Goal: Transaction & Acquisition: Purchase product/service

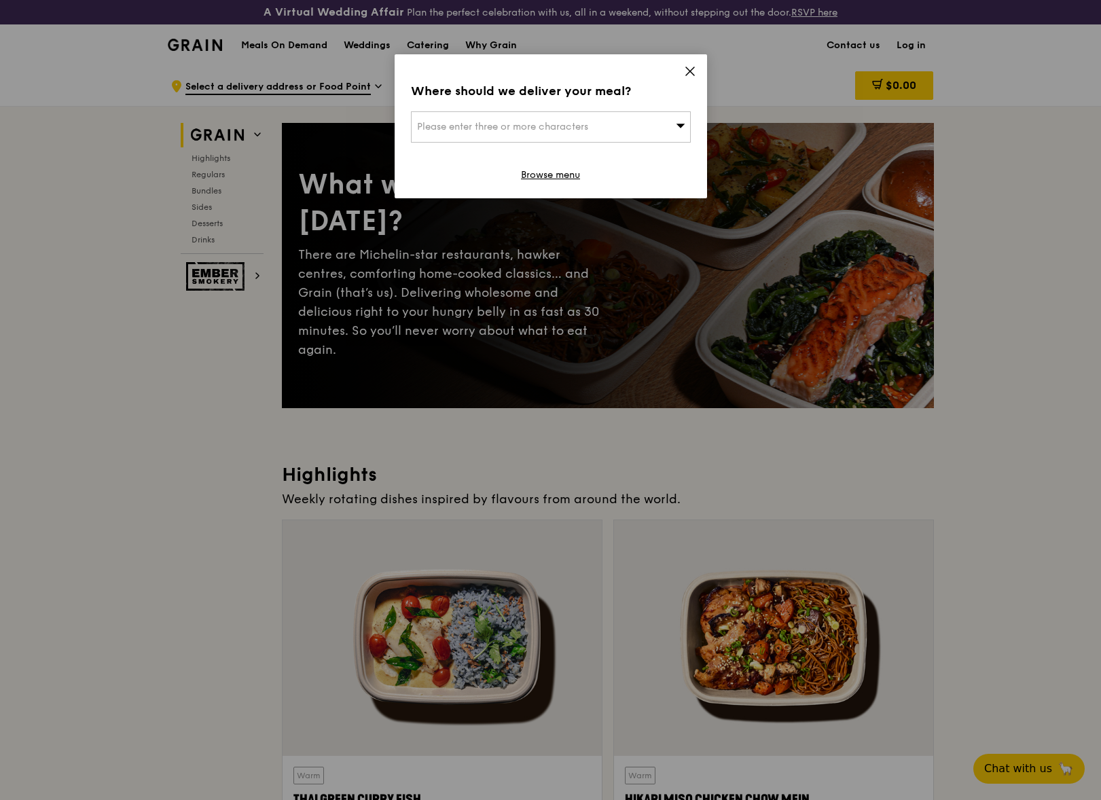
click at [687, 67] on icon at bounding box center [690, 71] width 12 height 12
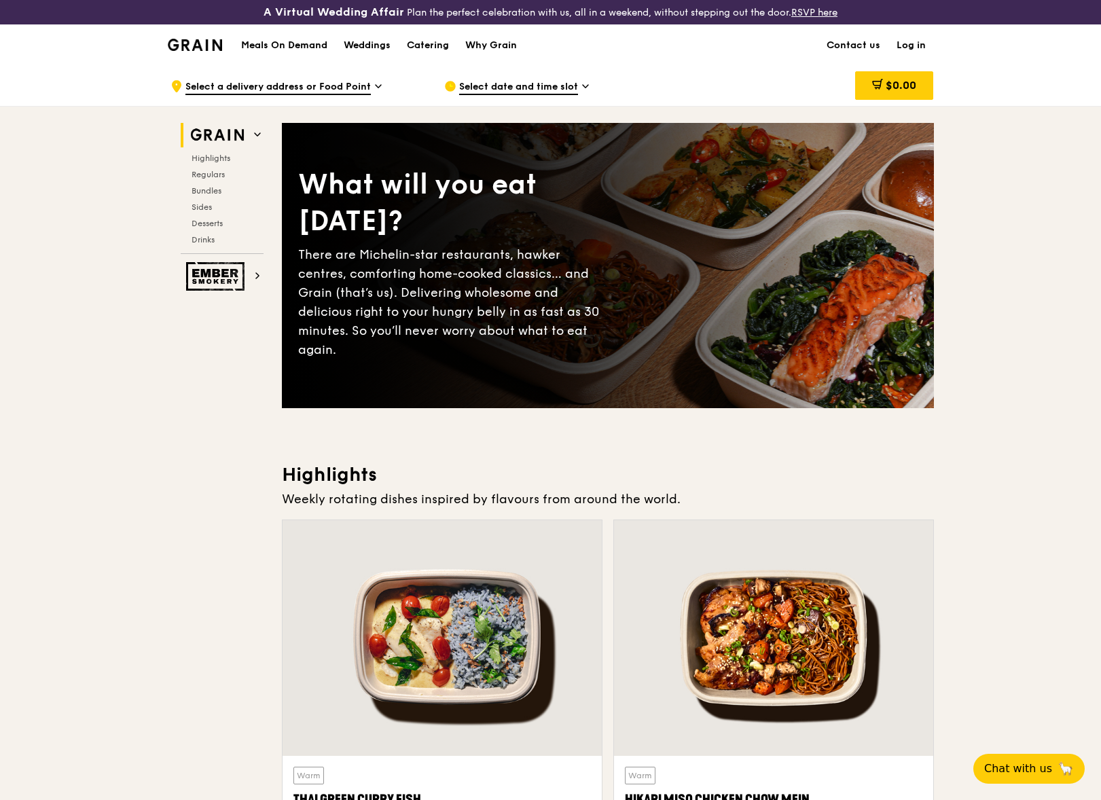
scroll to position [258, 0]
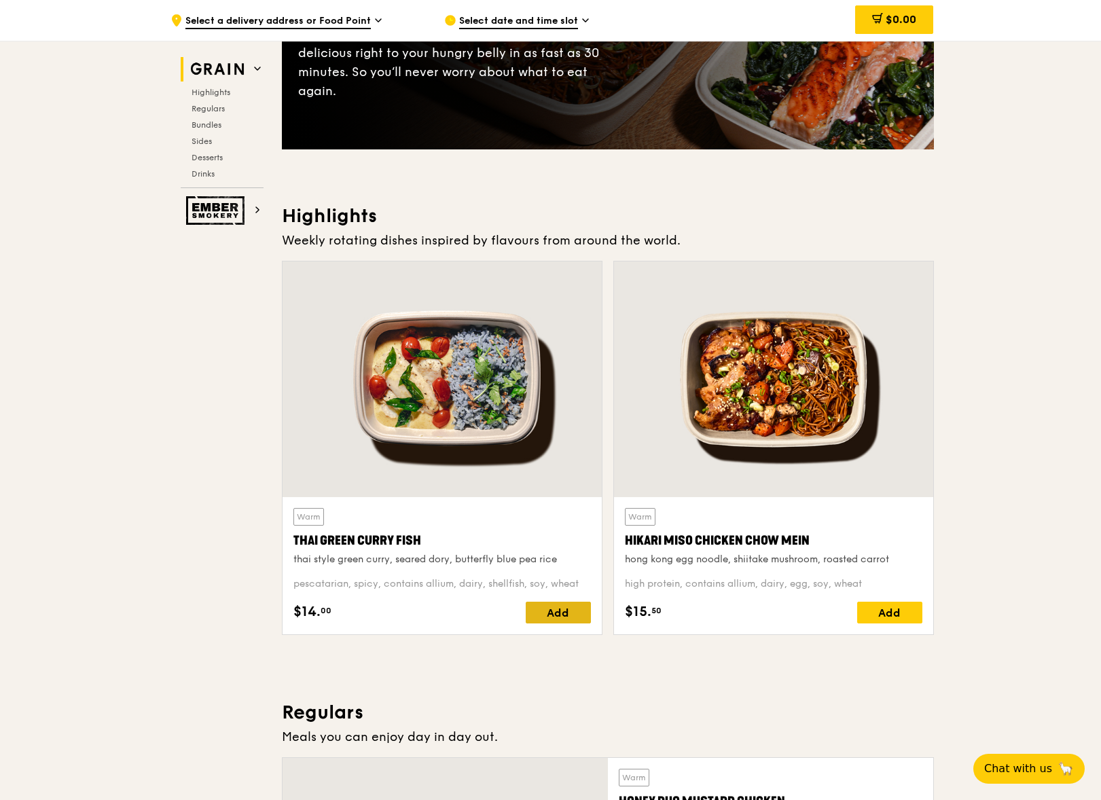
click at [562, 619] on div "Add" at bounding box center [558, 613] width 65 height 22
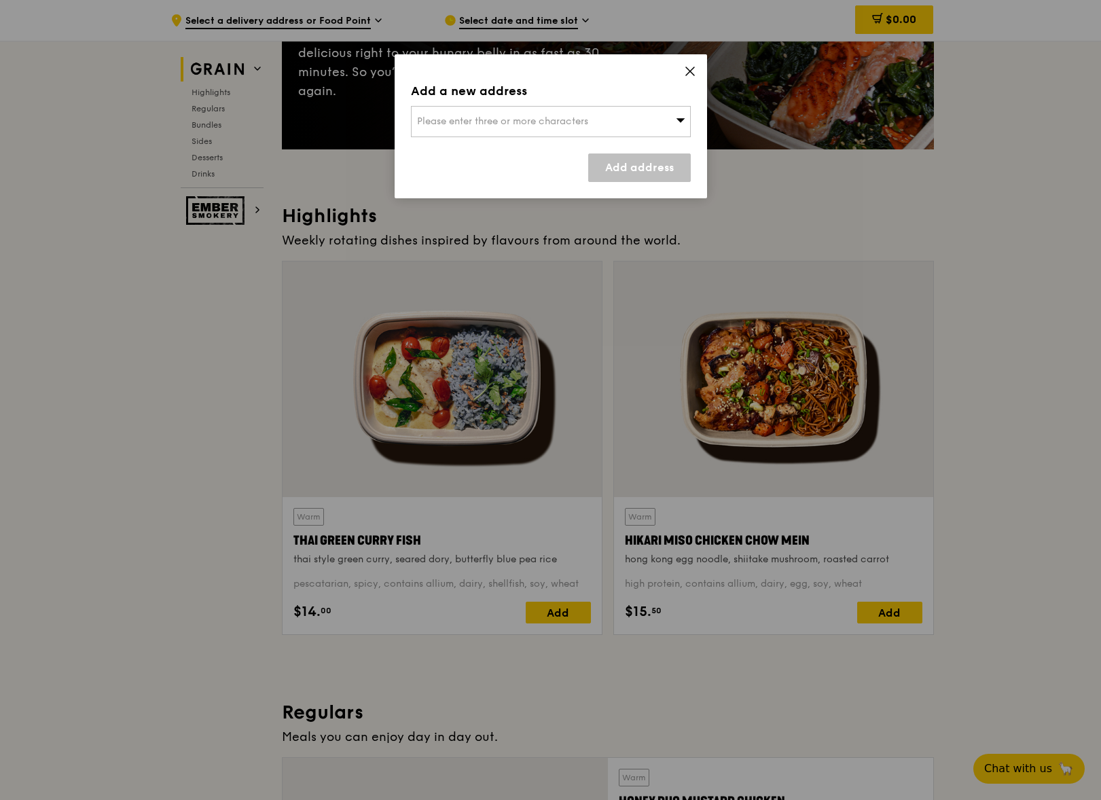
click at [617, 117] on div "Please enter three or more characters" at bounding box center [551, 121] width 280 height 31
click at [561, 125] on input "search" at bounding box center [550, 122] width 278 height 30
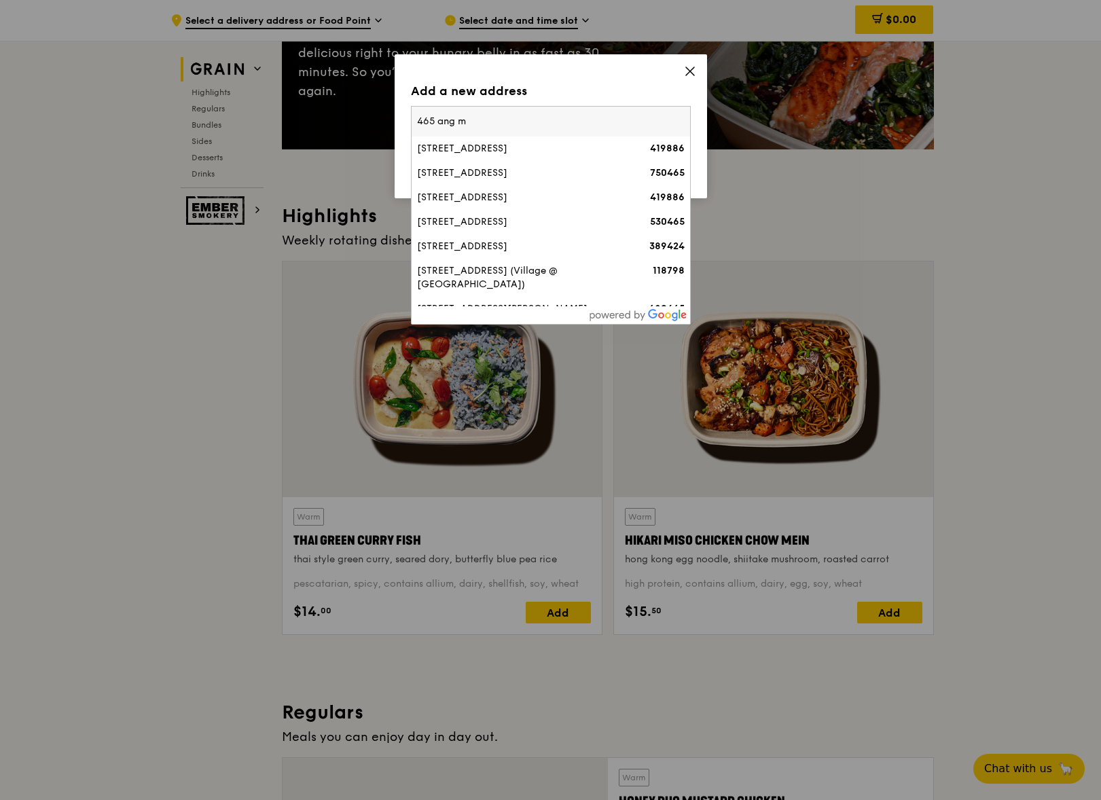
type input "465 ang mo"
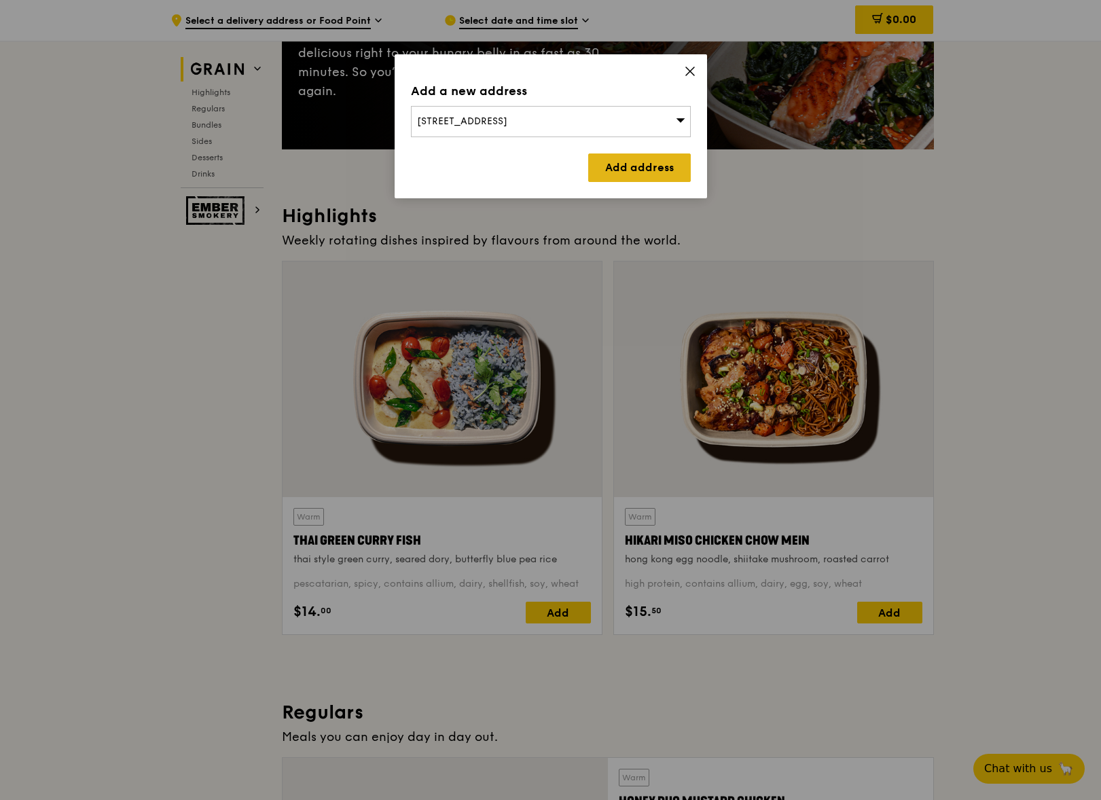
click at [630, 172] on link "Add address" at bounding box center [639, 167] width 103 height 29
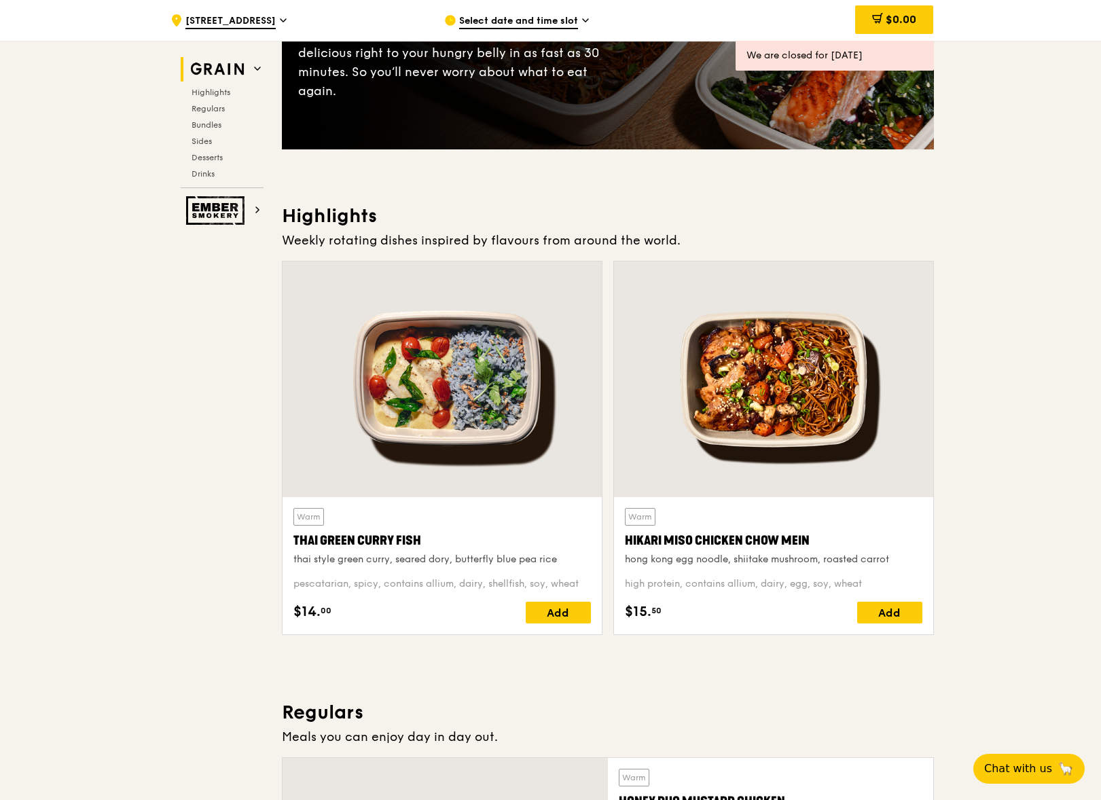
click at [555, 20] on span "Select date and time slot" at bounding box center [518, 21] width 119 height 15
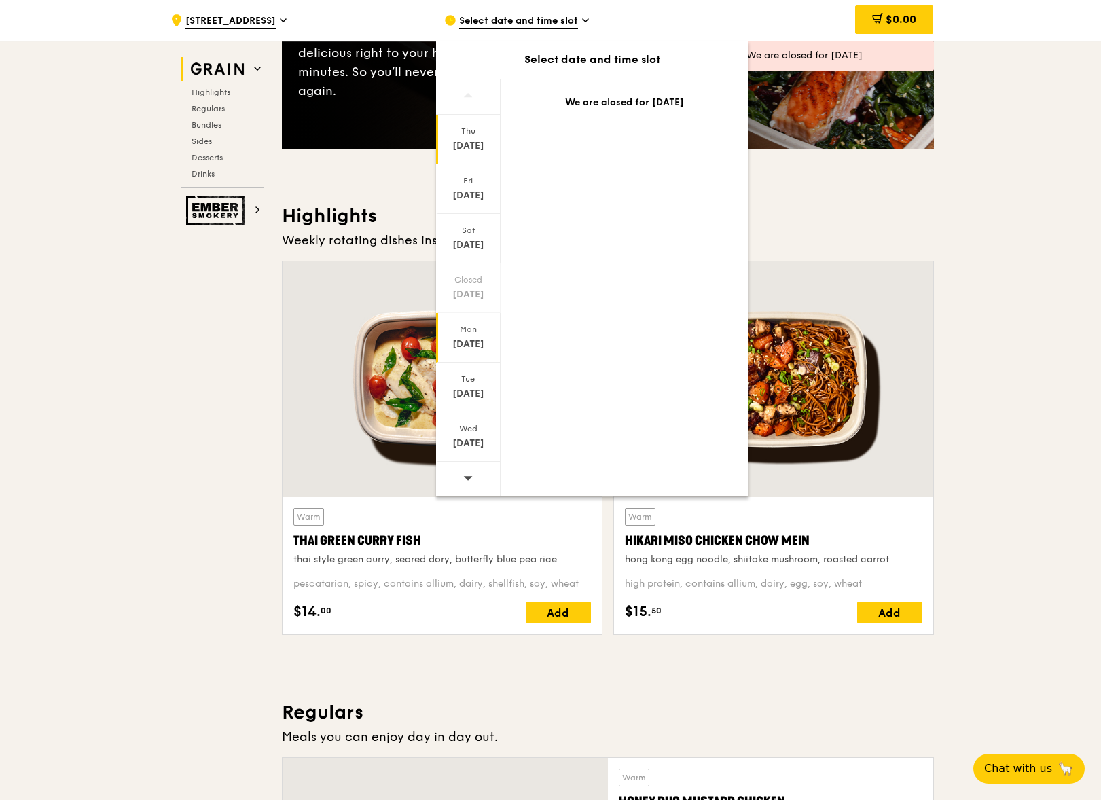
click at [469, 348] on div "Oct 13" at bounding box center [468, 344] width 60 height 14
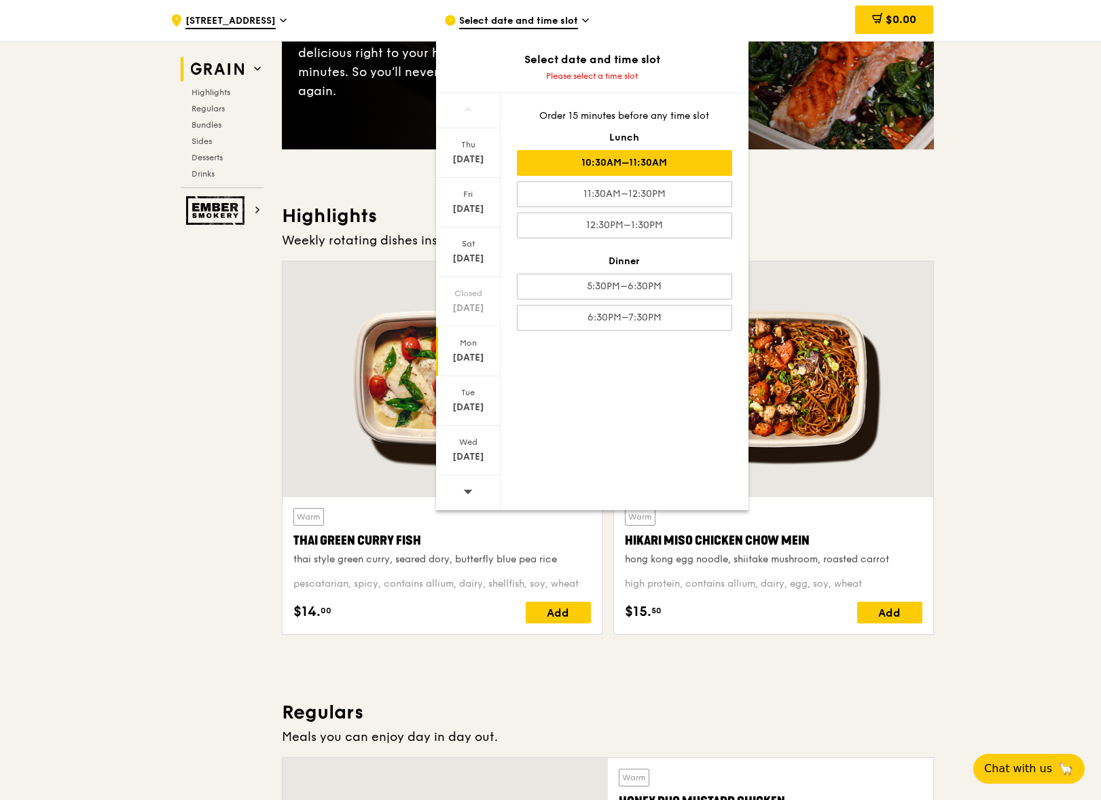
click at [626, 166] on div "10:30AM–11:30AM" at bounding box center [624, 163] width 215 height 26
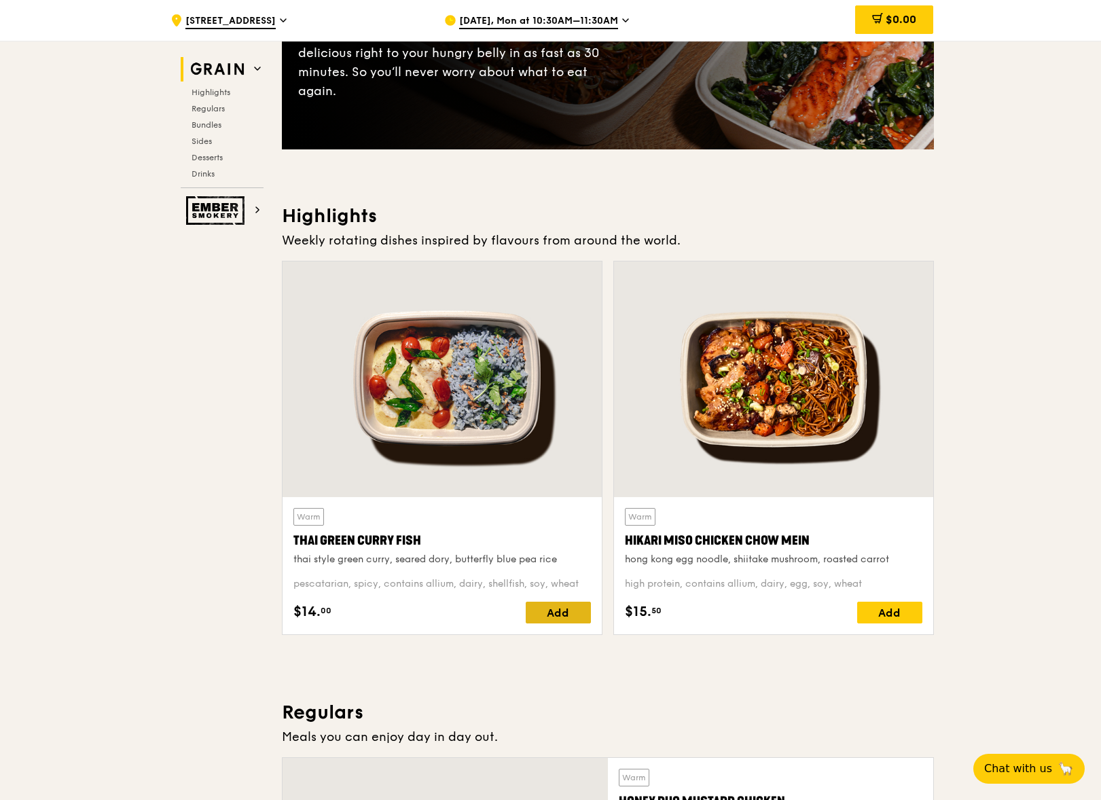
click at [565, 606] on div "Add" at bounding box center [558, 613] width 65 height 22
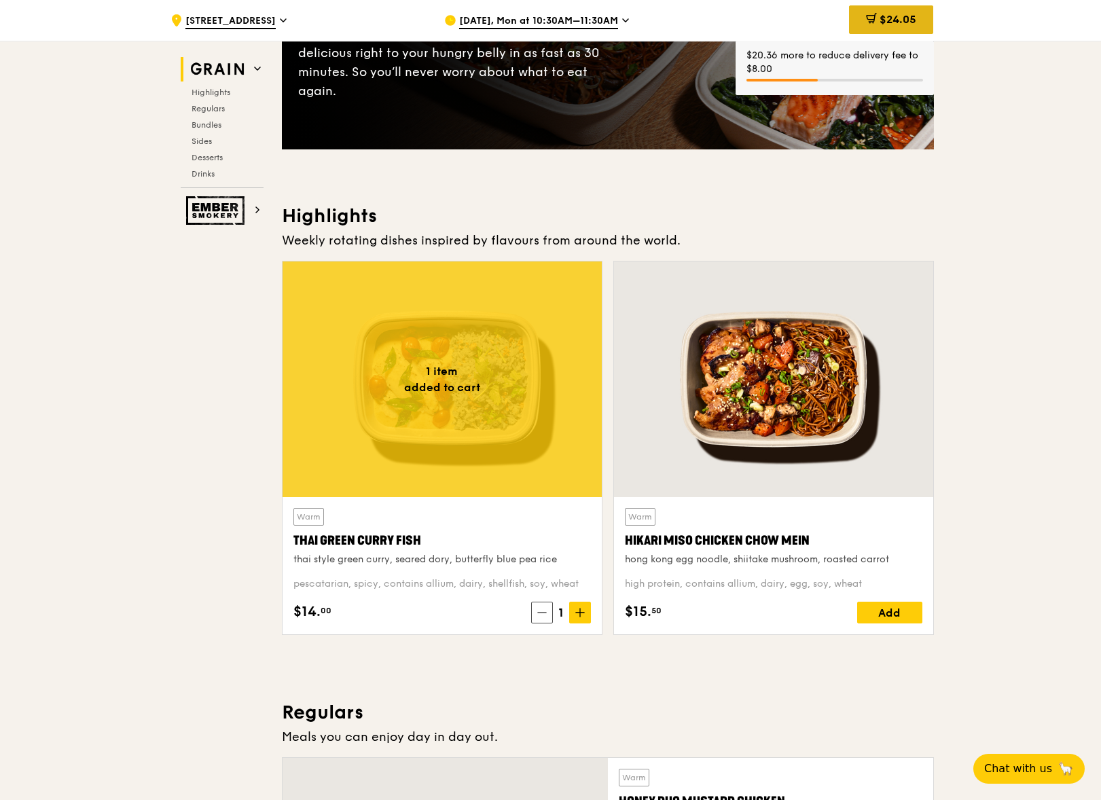
click at [883, 13] on span "$24.05" at bounding box center [897, 19] width 37 height 13
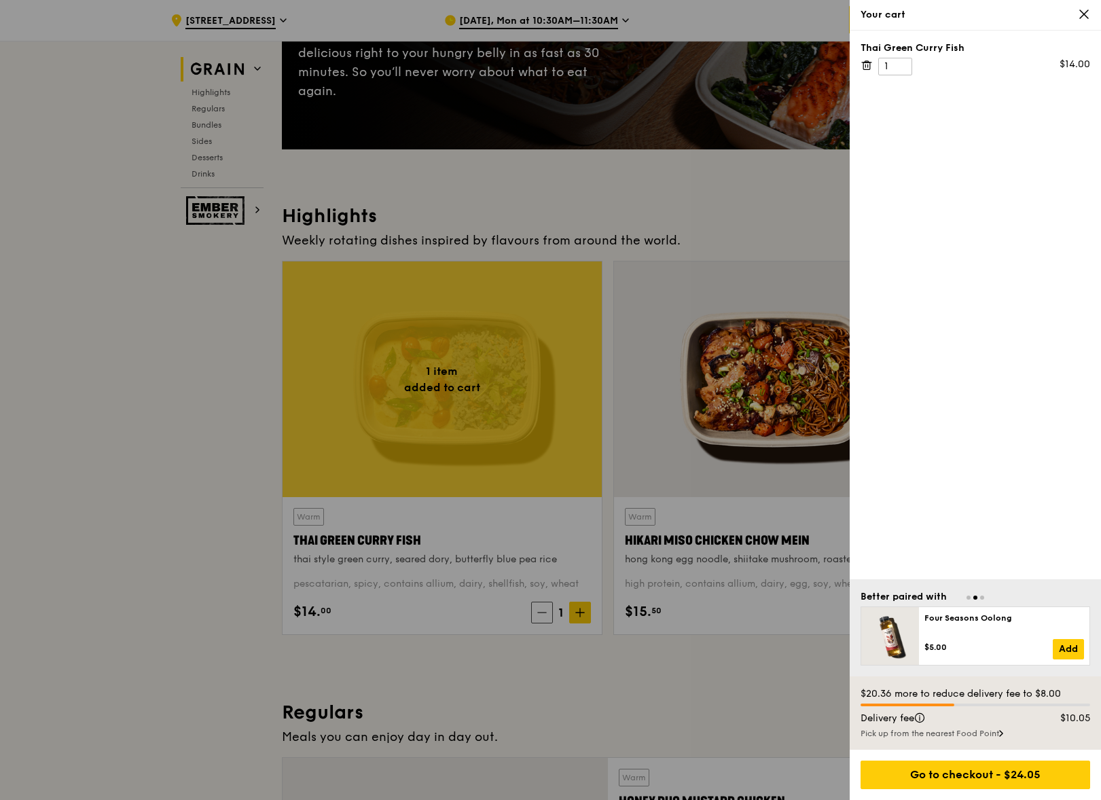
click at [696, 662] on div at bounding box center [550, 400] width 1101 height 800
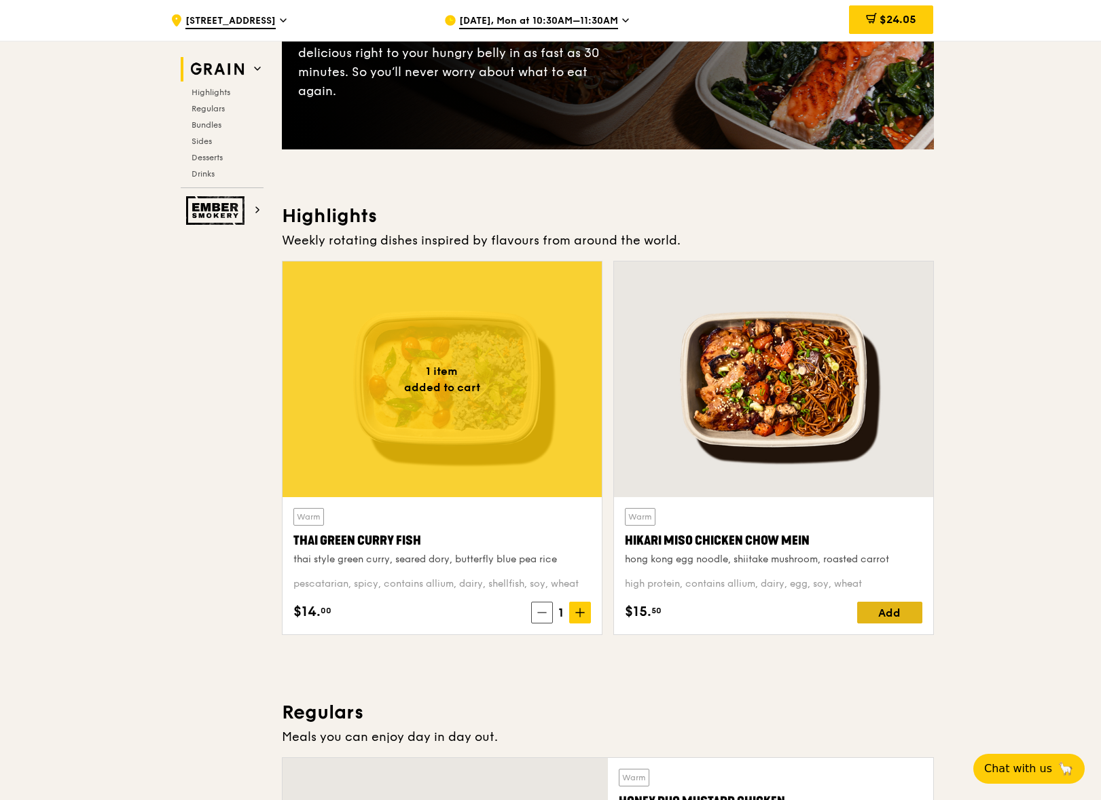
click at [887, 620] on div "Add" at bounding box center [889, 613] width 65 height 22
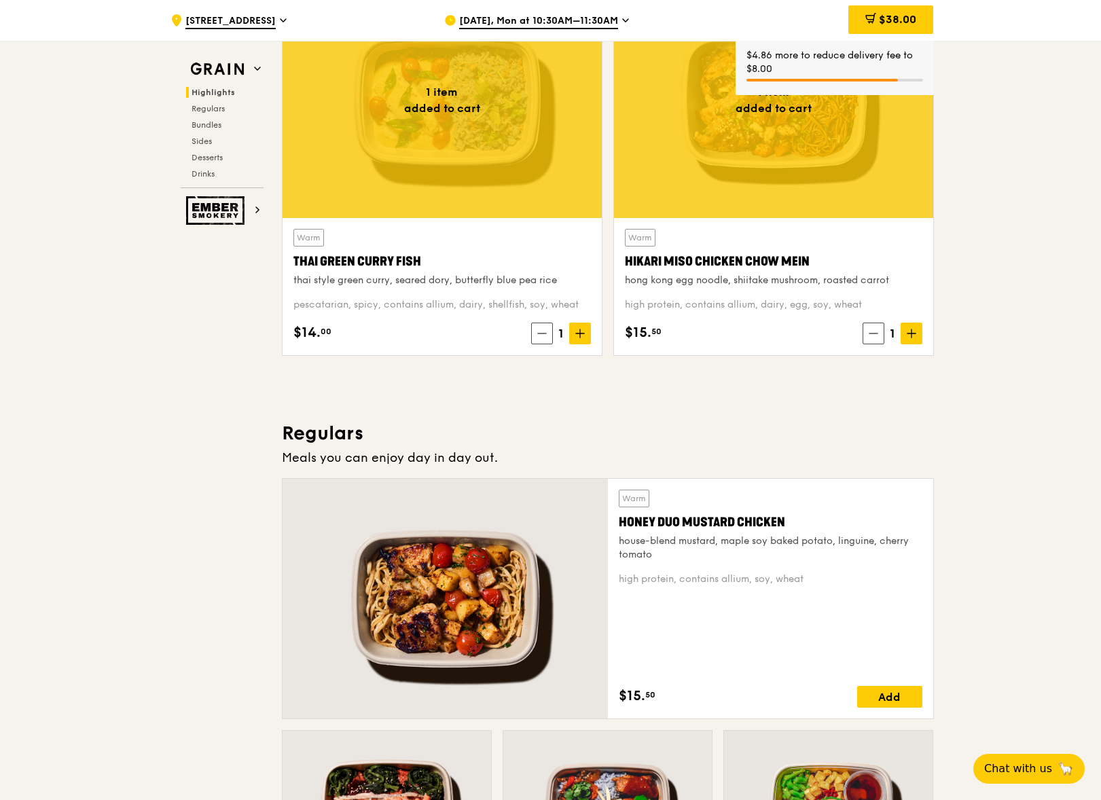
scroll to position [735, 0]
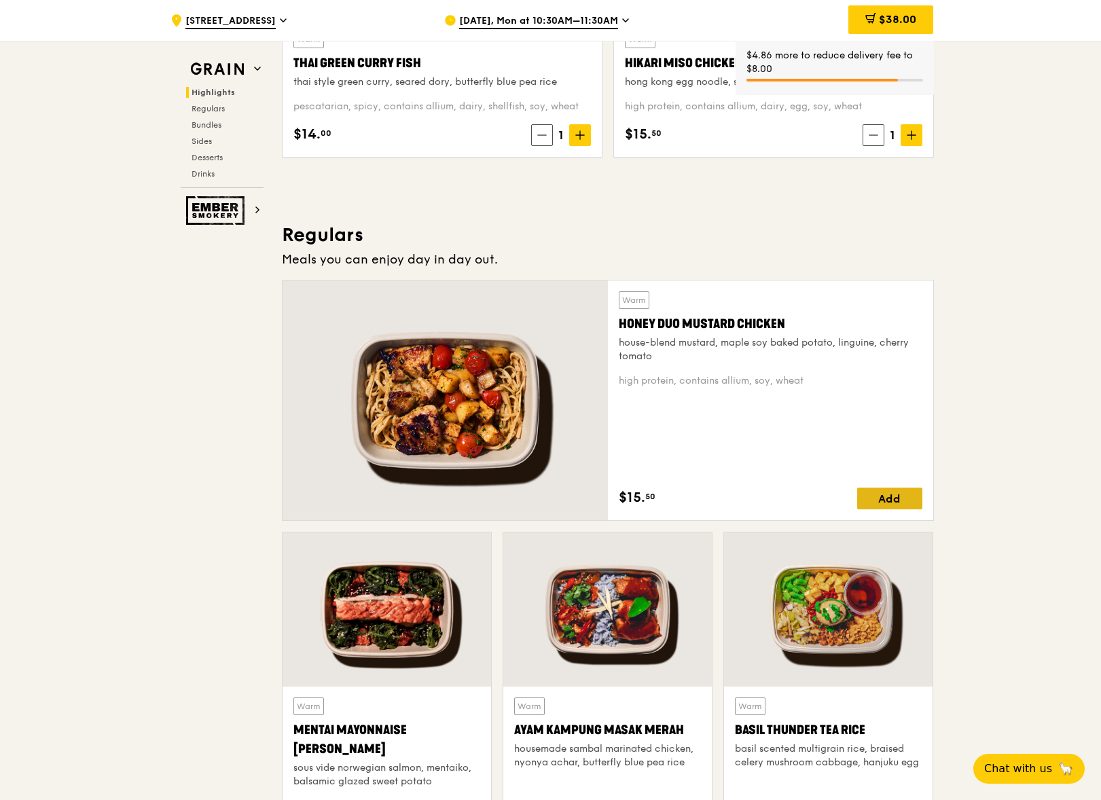
click at [909, 495] on div "Add" at bounding box center [889, 499] width 65 height 22
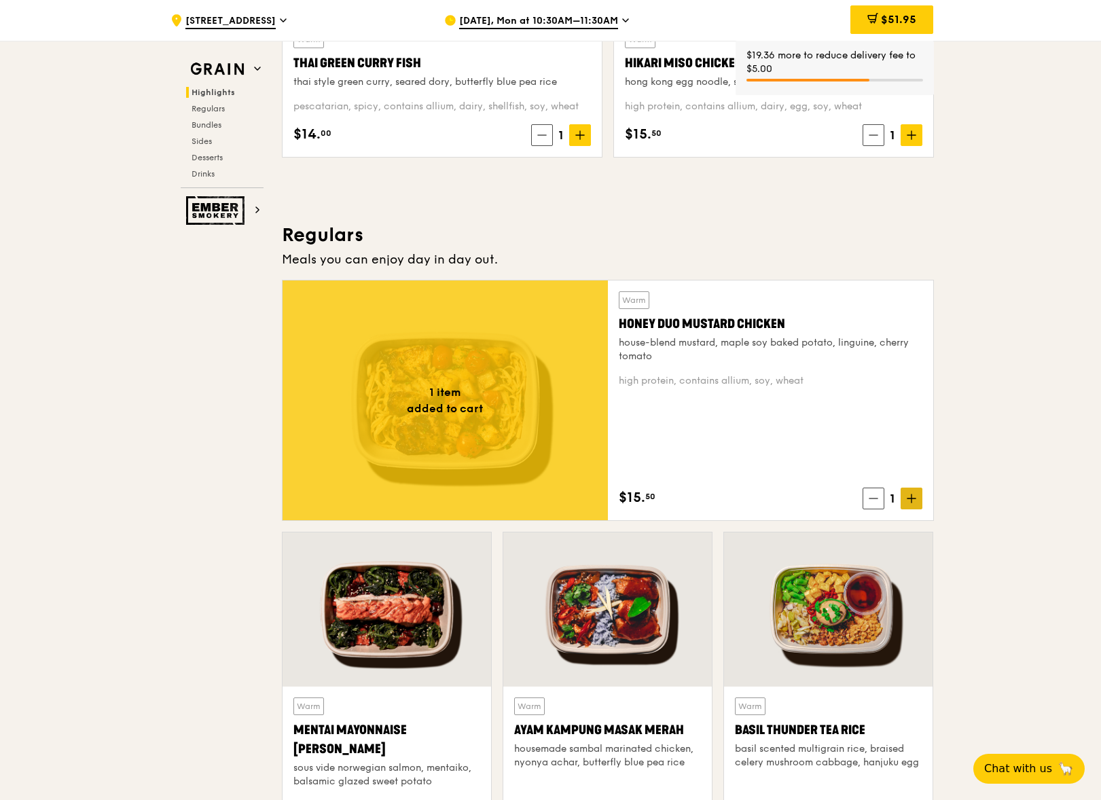
scroll to position [987, 0]
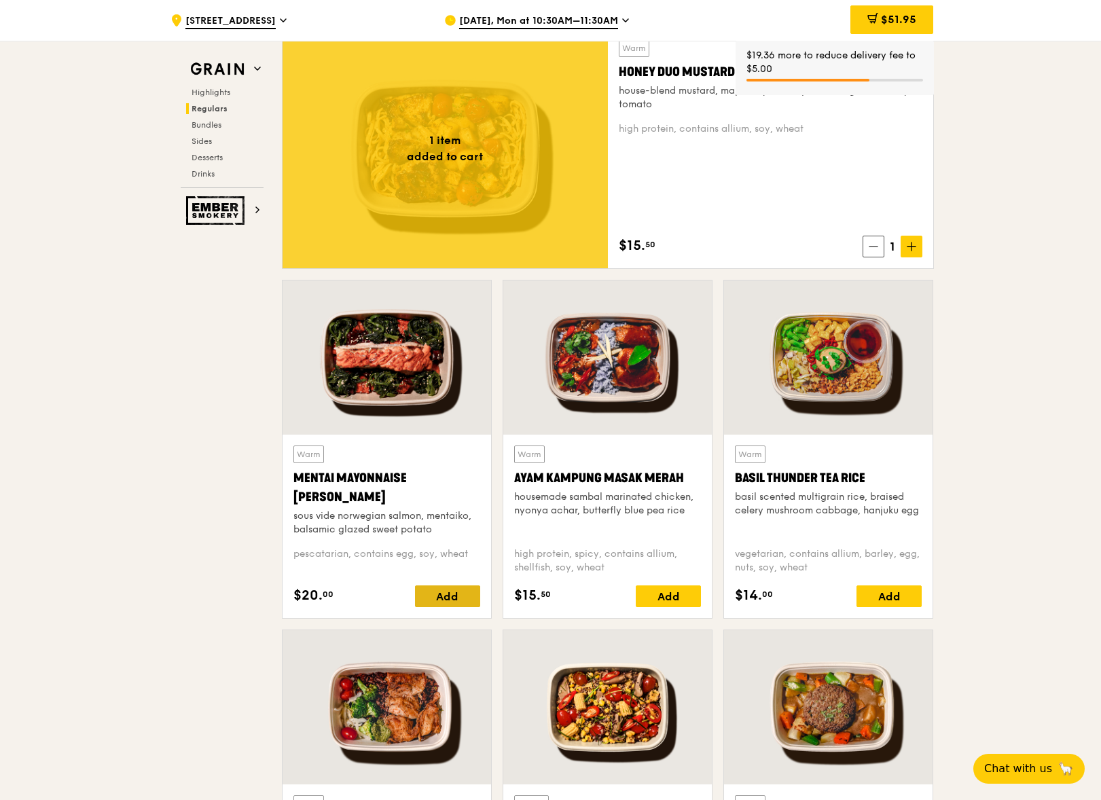
click at [435, 596] on div "Add" at bounding box center [447, 596] width 65 height 22
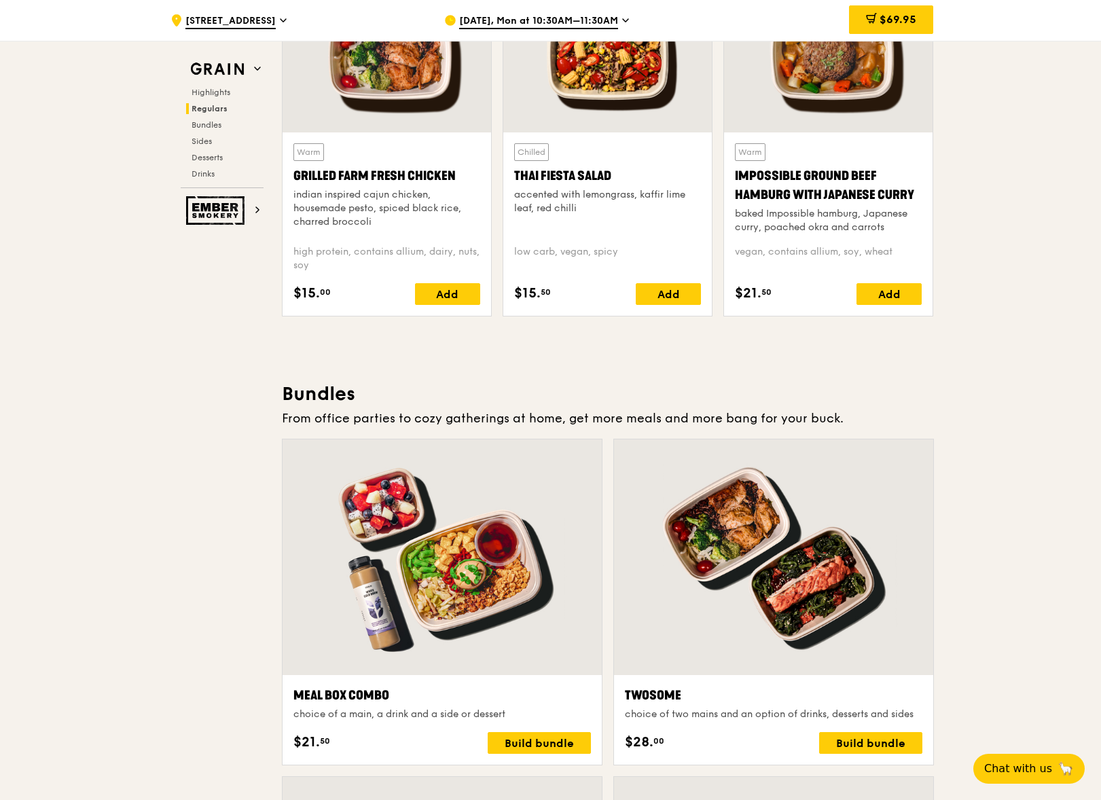
scroll to position [1452, 0]
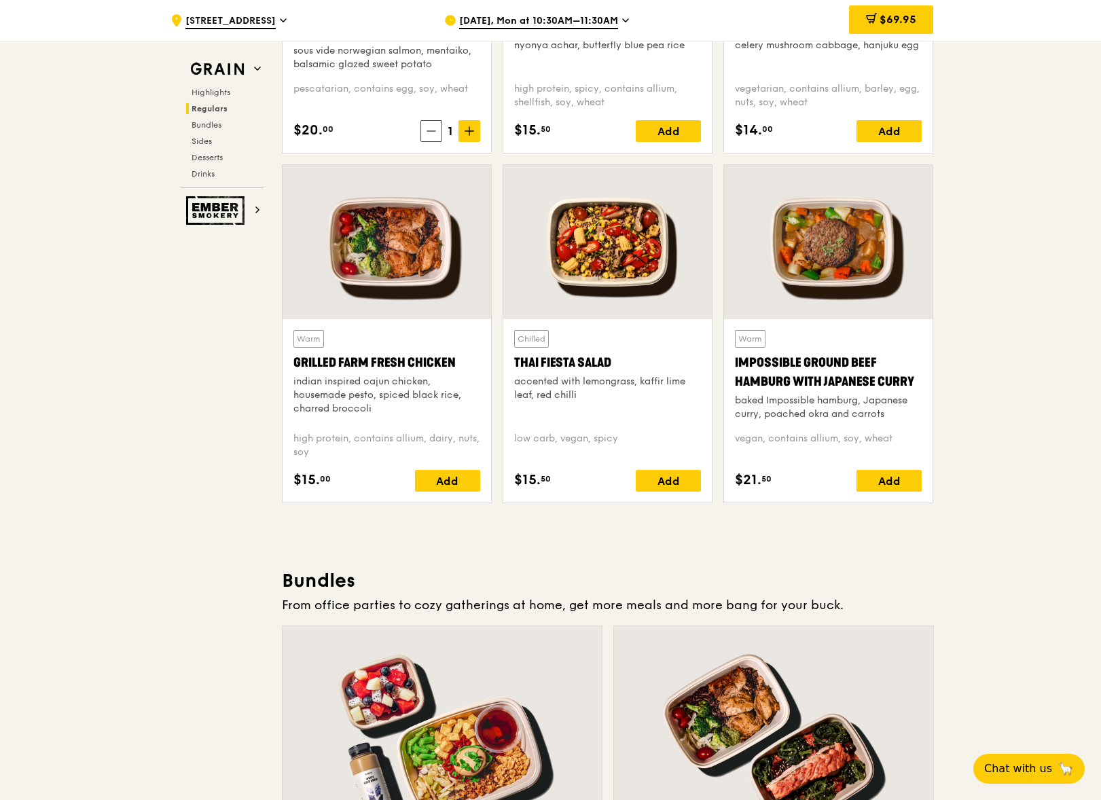
click at [606, 234] on div at bounding box center [607, 242] width 208 height 154
click at [443, 479] on div "Add" at bounding box center [447, 481] width 65 height 22
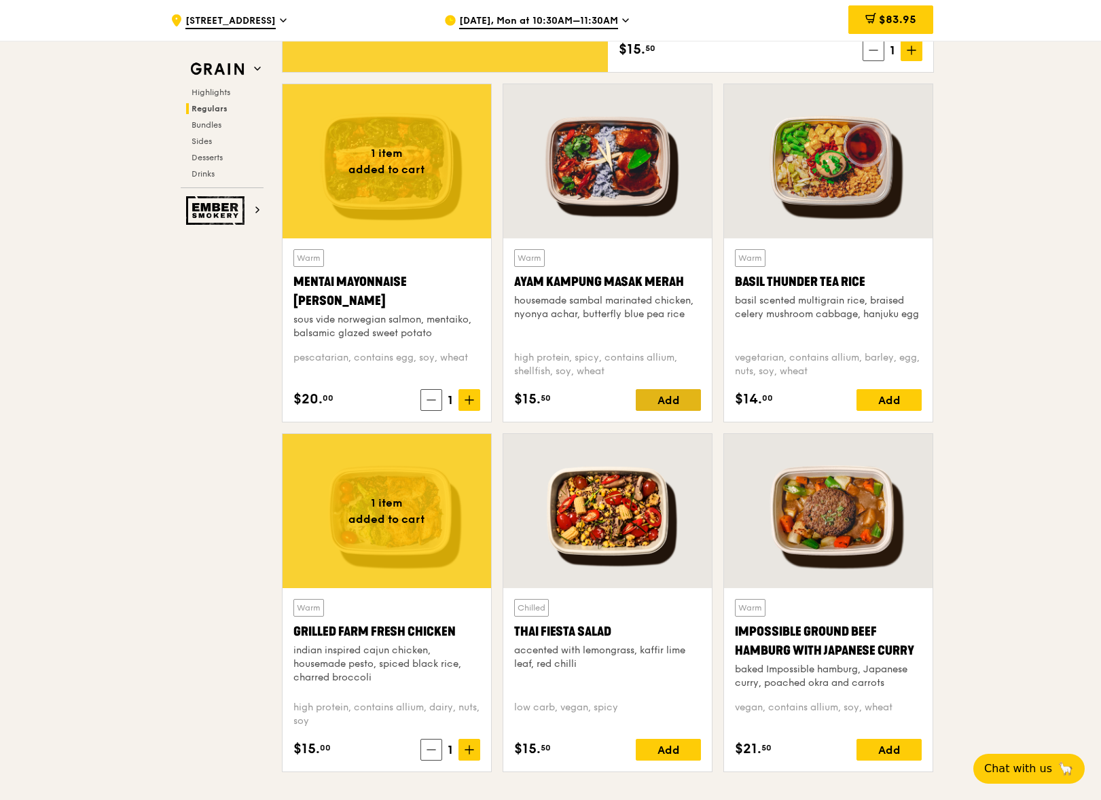
click at [669, 397] on div "Add" at bounding box center [668, 400] width 65 height 22
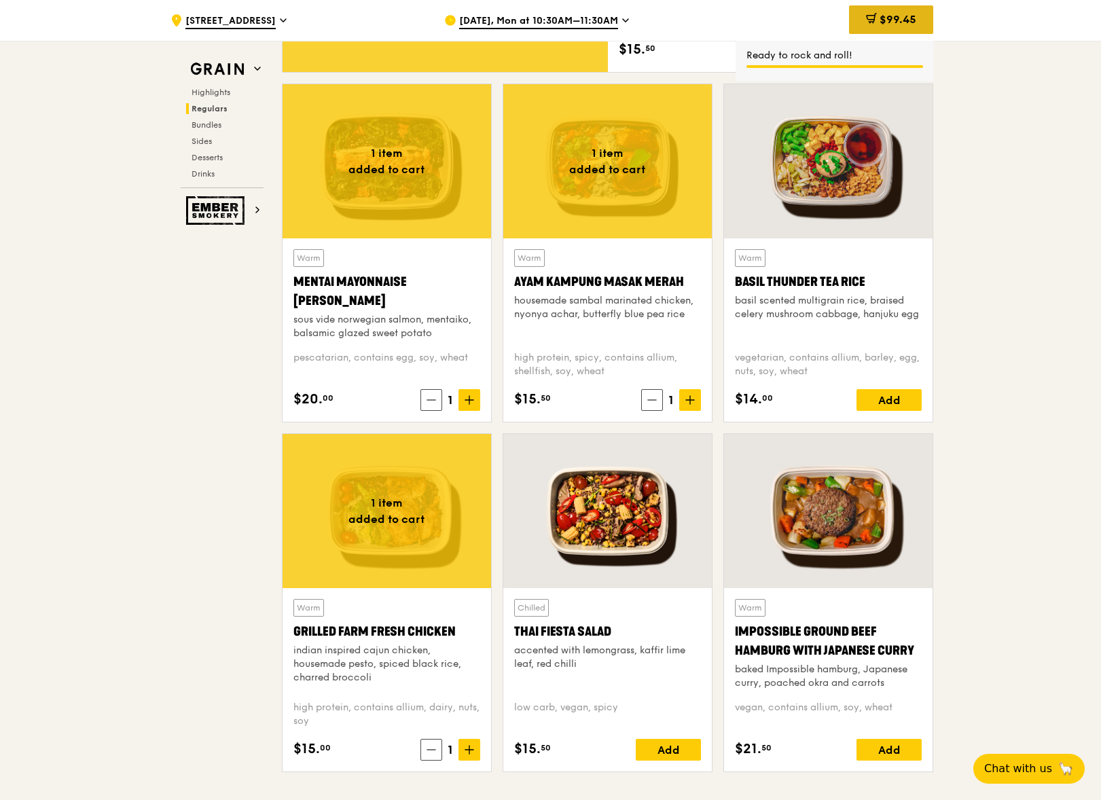
click at [905, 22] on span "$99.45" at bounding box center [897, 19] width 37 height 13
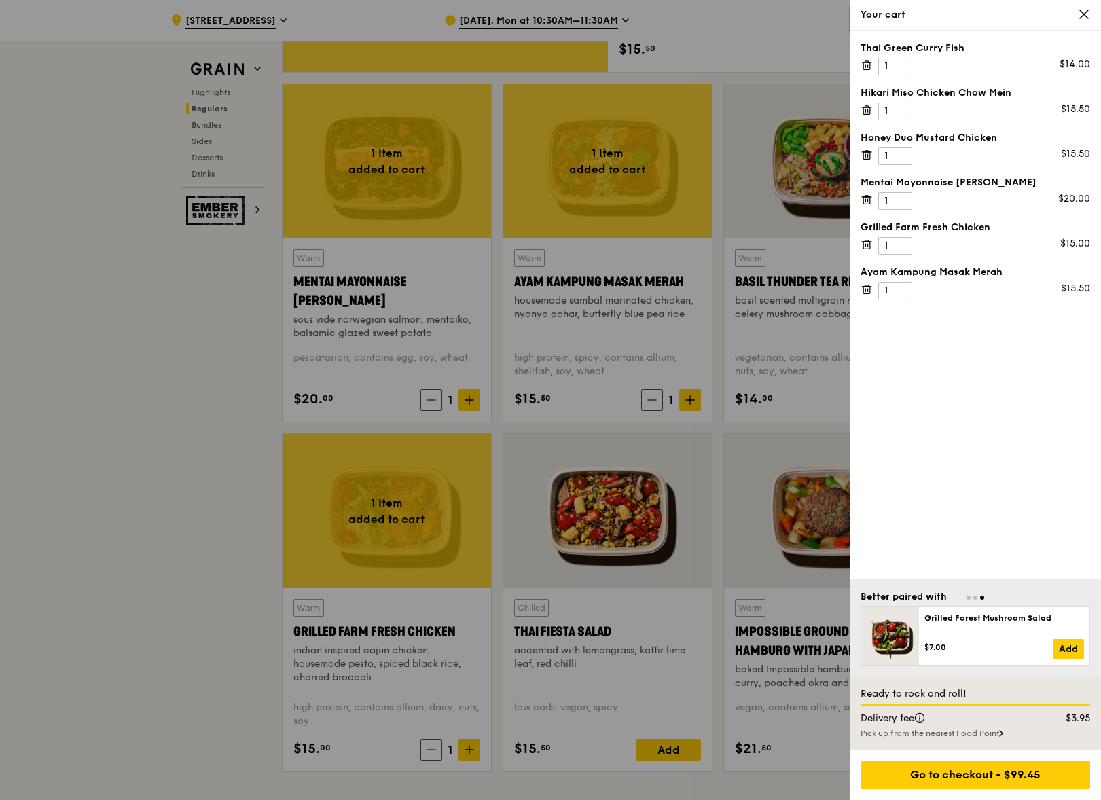
click at [1086, 12] on icon at bounding box center [1084, 14] width 8 height 8
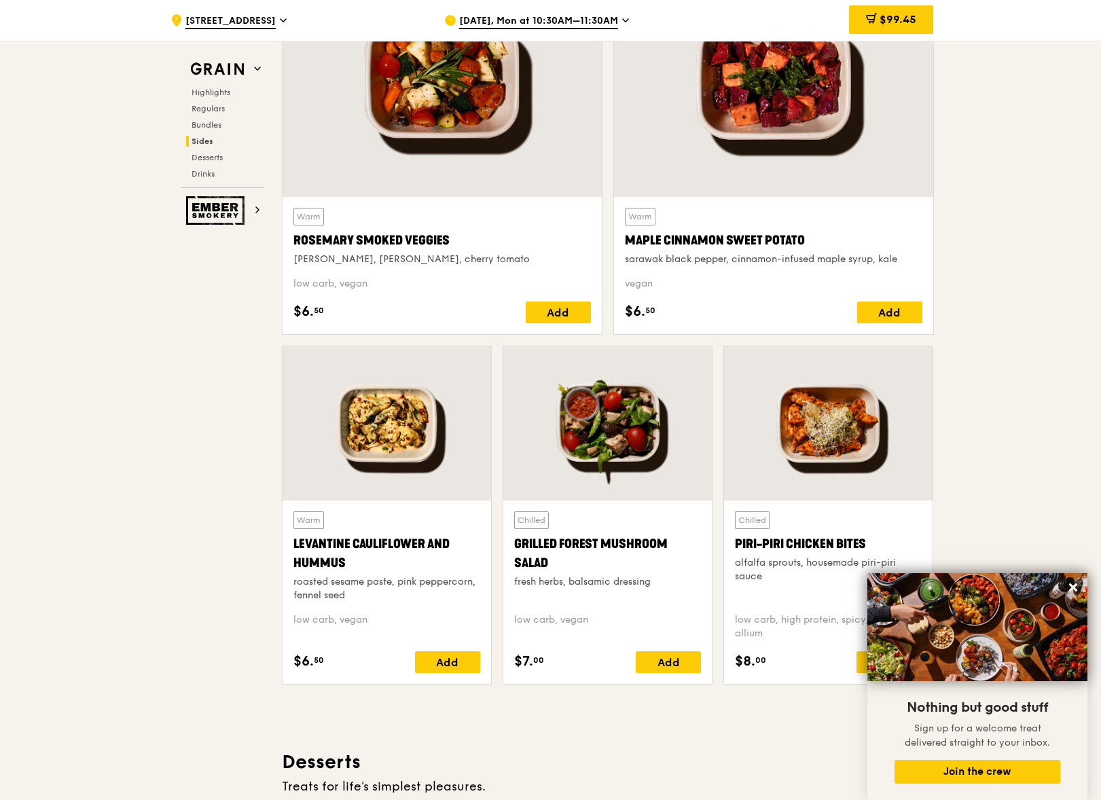
scroll to position [3496, 0]
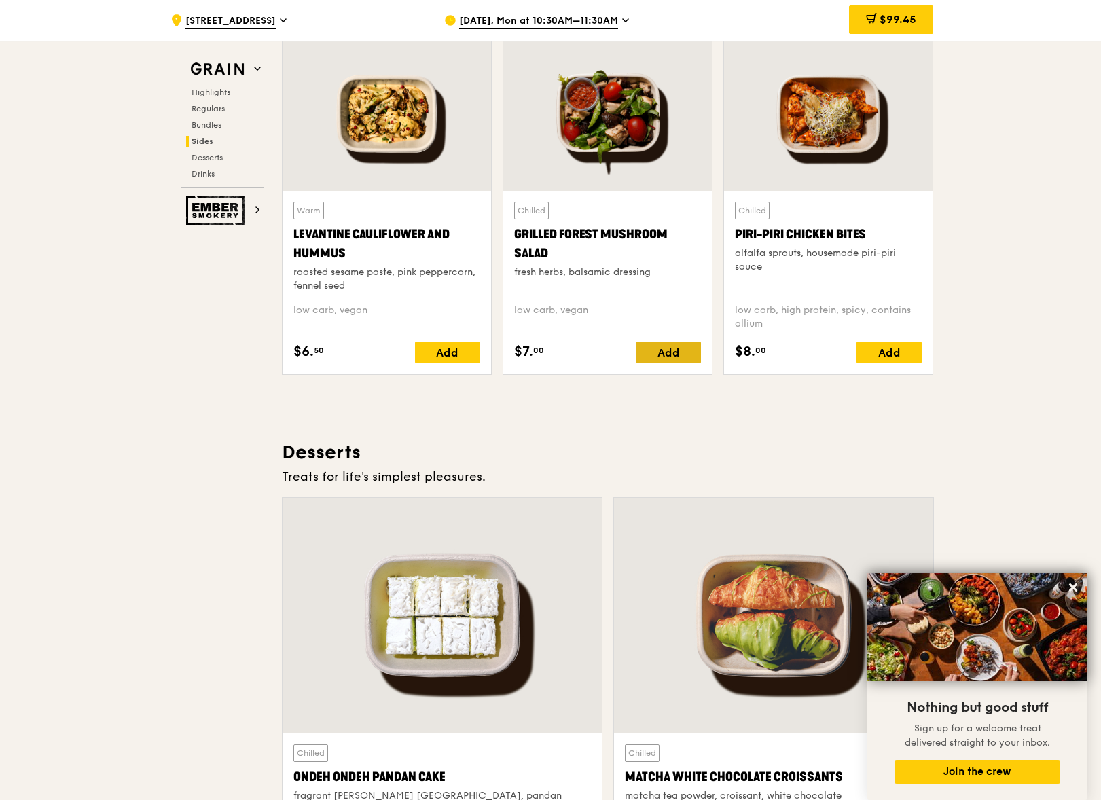
click at [690, 350] on div "Add" at bounding box center [668, 353] width 65 height 22
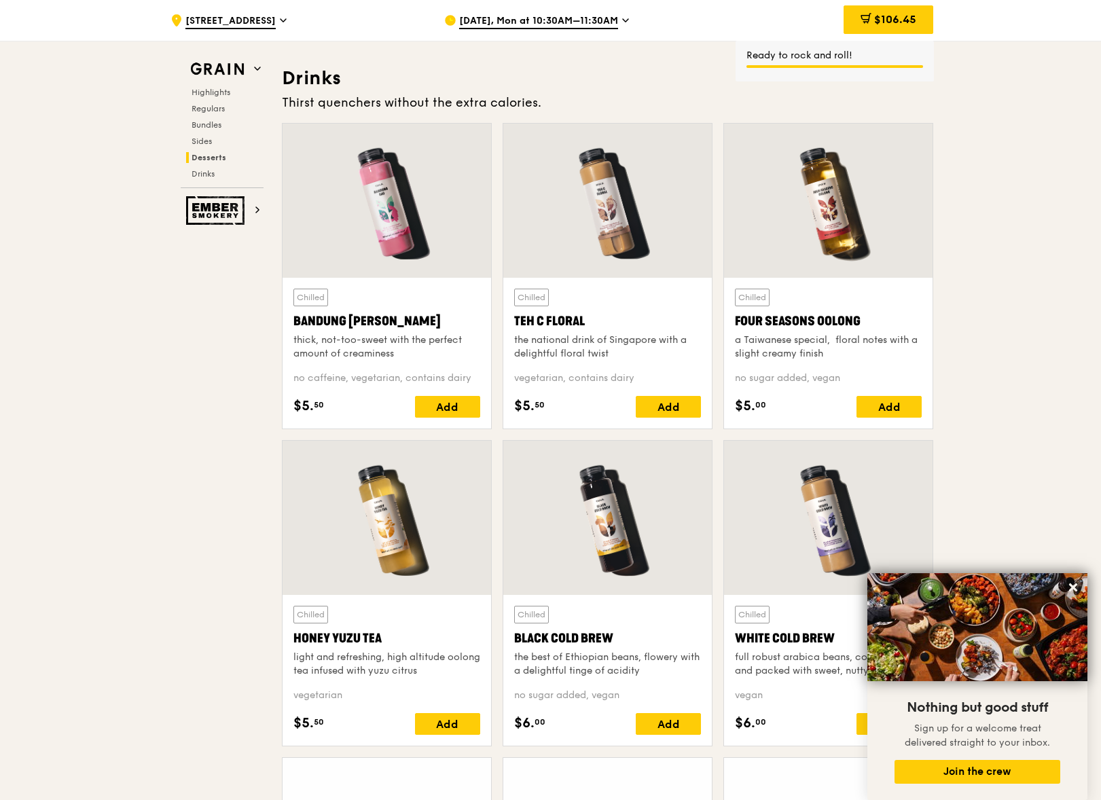
scroll to position [4736, 0]
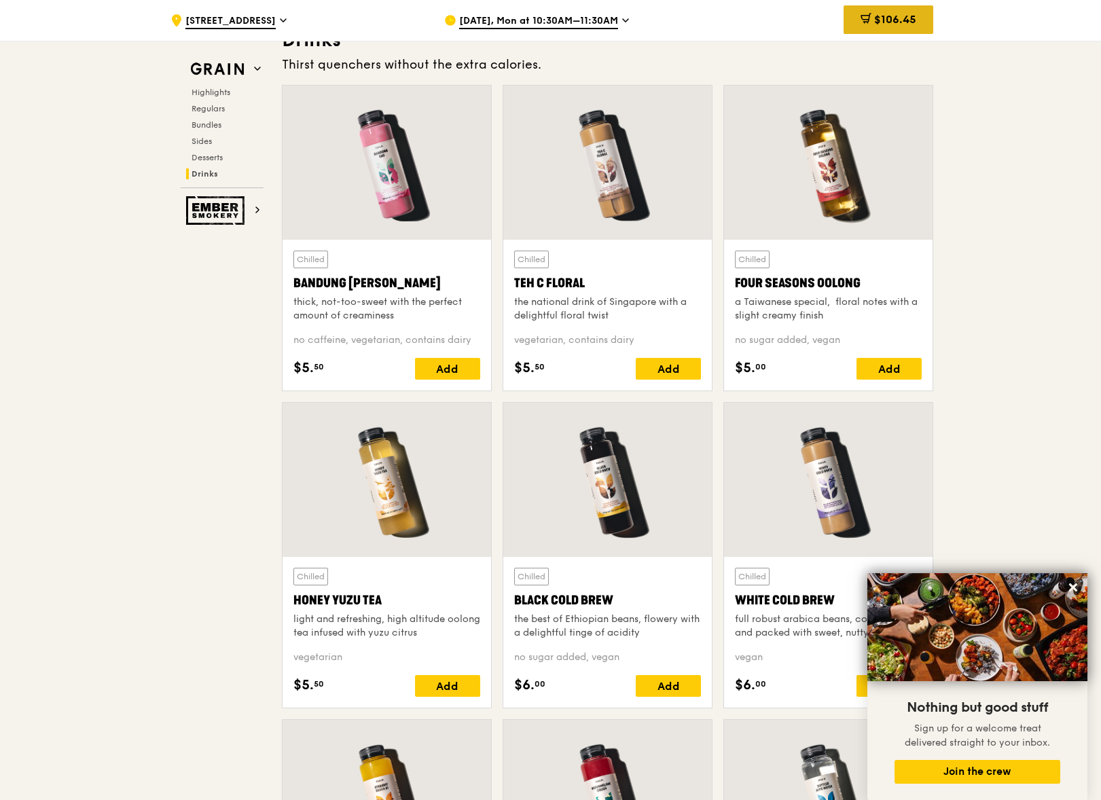
click at [898, 14] on span "$106.45" at bounding box center [895, 19] width 42 height 13
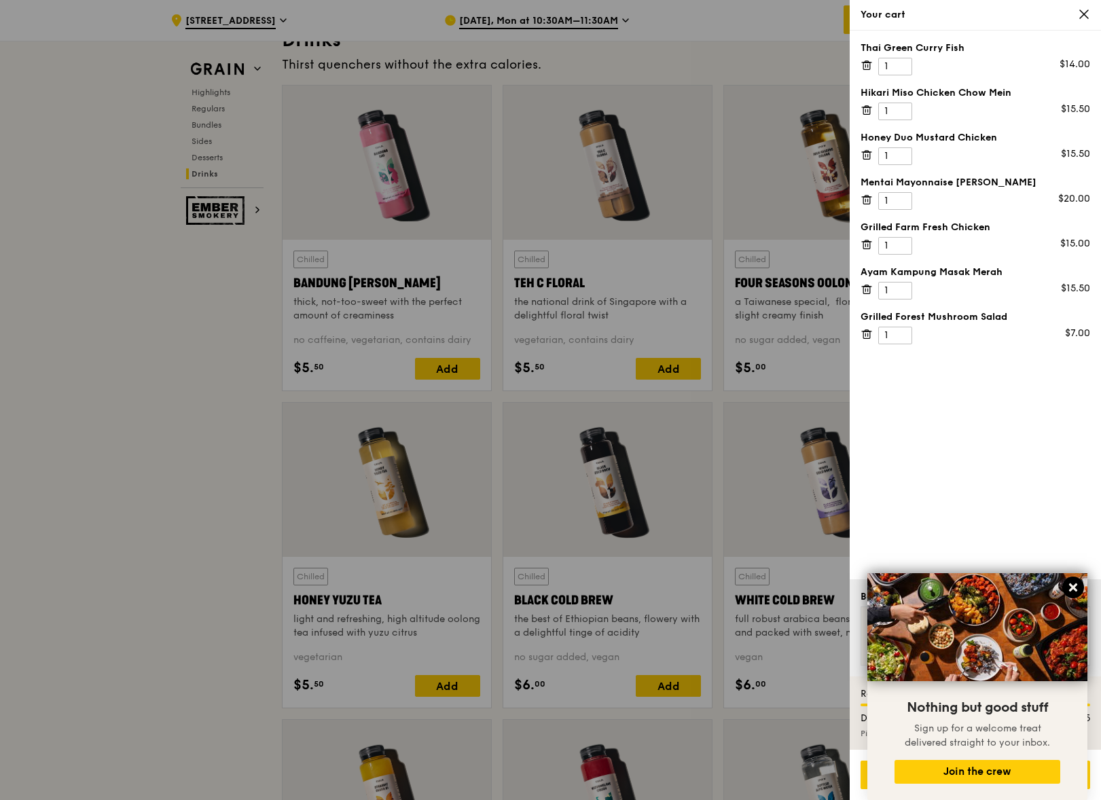
click at [1075, 587] on icon at bounding box center [1073, 587] width 12 height 12
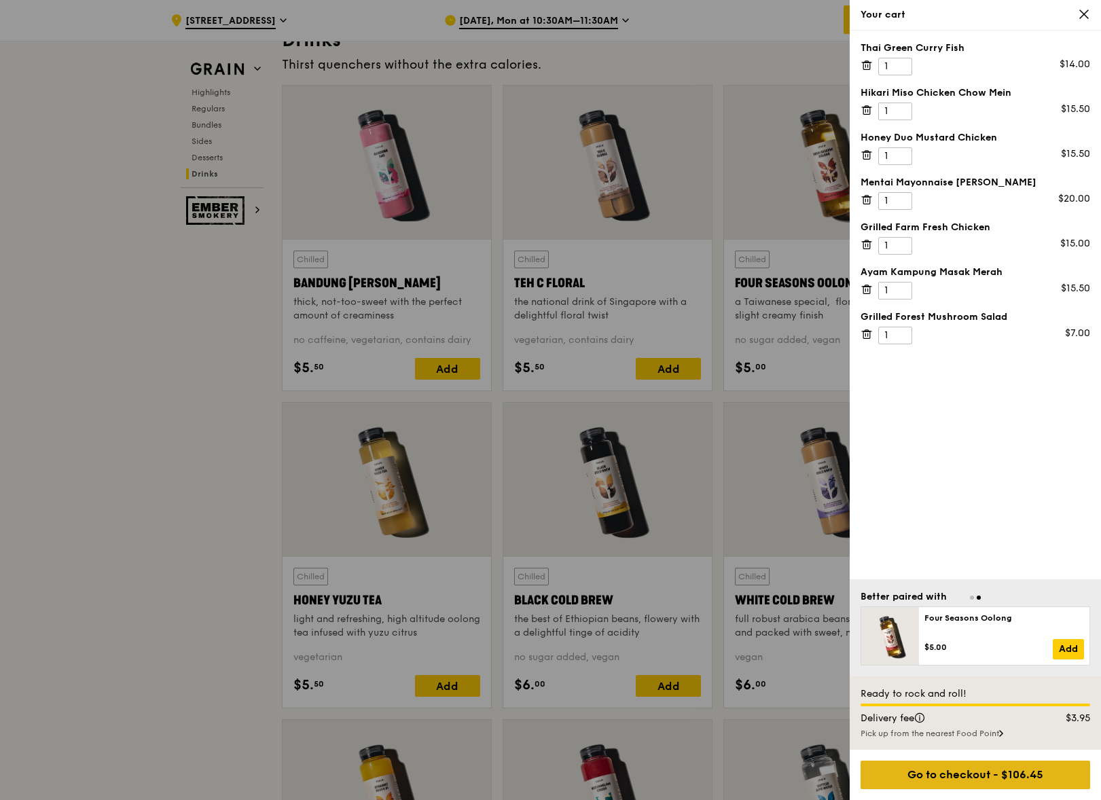
click at [1031, 776] on div "Go to checkout - $106.45" at bounding box center [975, 775] width 230 height 29
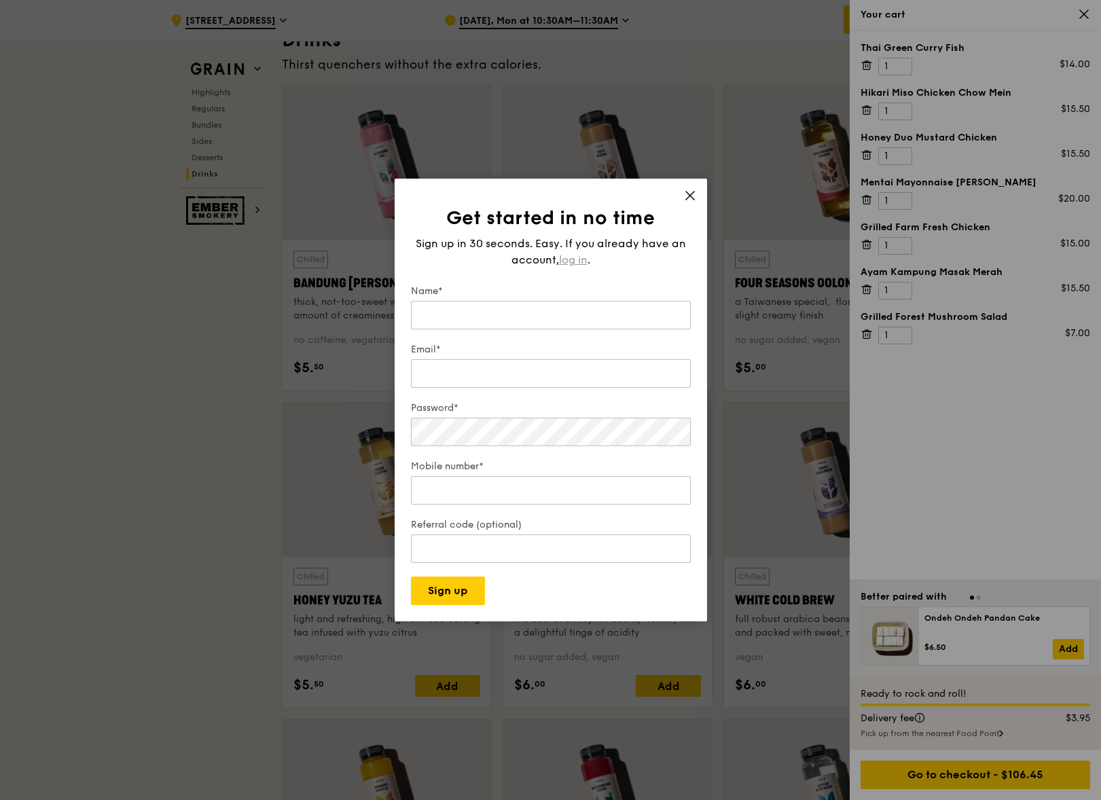
click at [584, 257] on span "log in" at bounding box center [573, 260] width 29 height 16
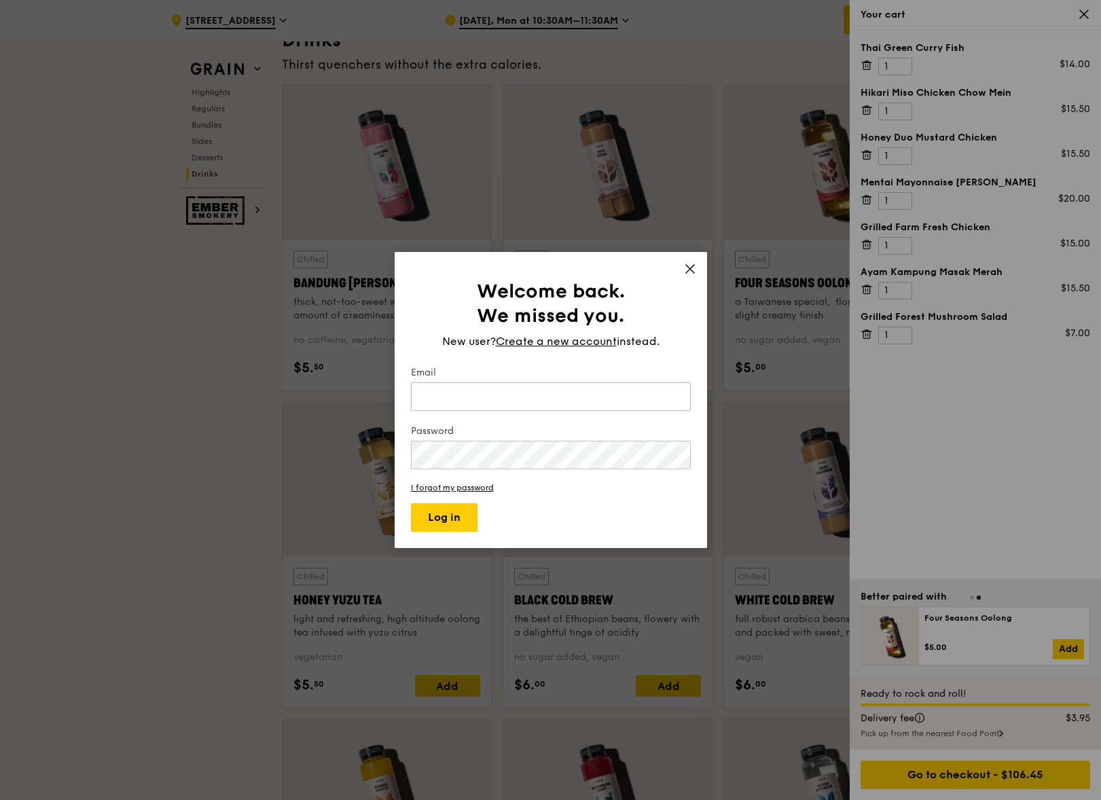
click at [553, 399] on input "Email" at bounding box center [551, 396] width 280 height 29
click at [411, 503] on button "Log in" at bounding box center [444, 517] width 67 height 29
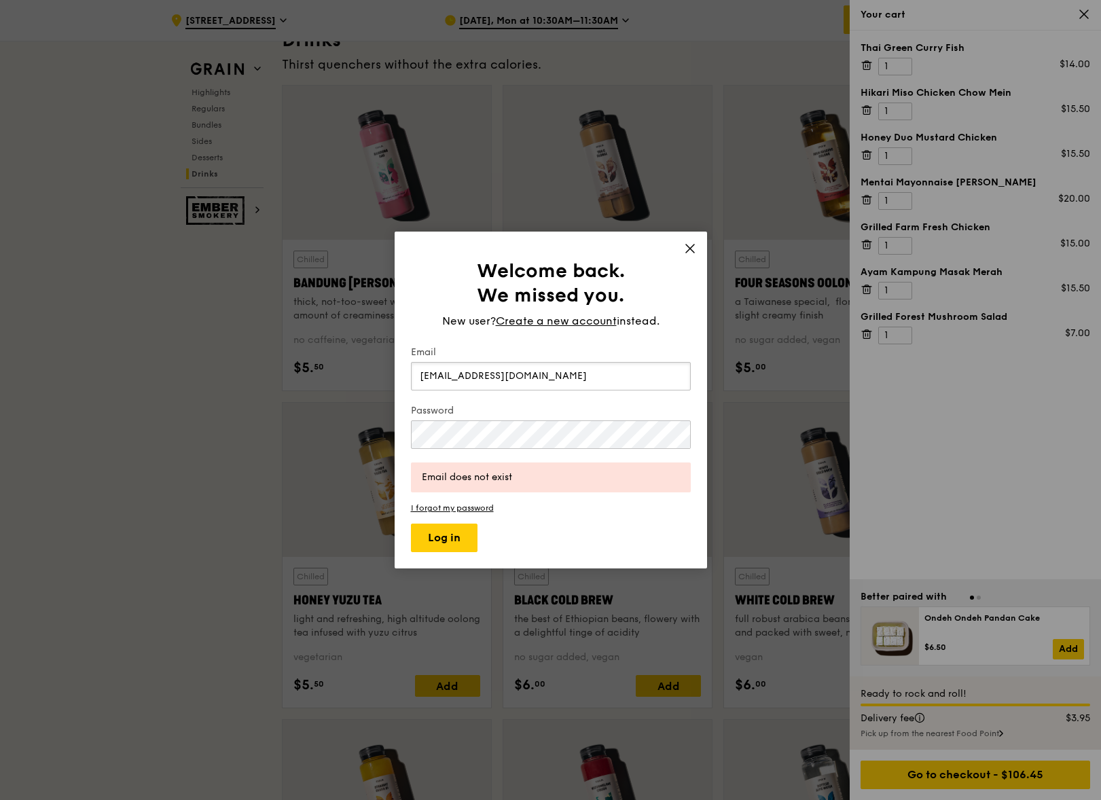
type input "manavp@gmail.com"
click at [411, 524] on button "Log in" at bounding box center [444, 538] width 67 height 29
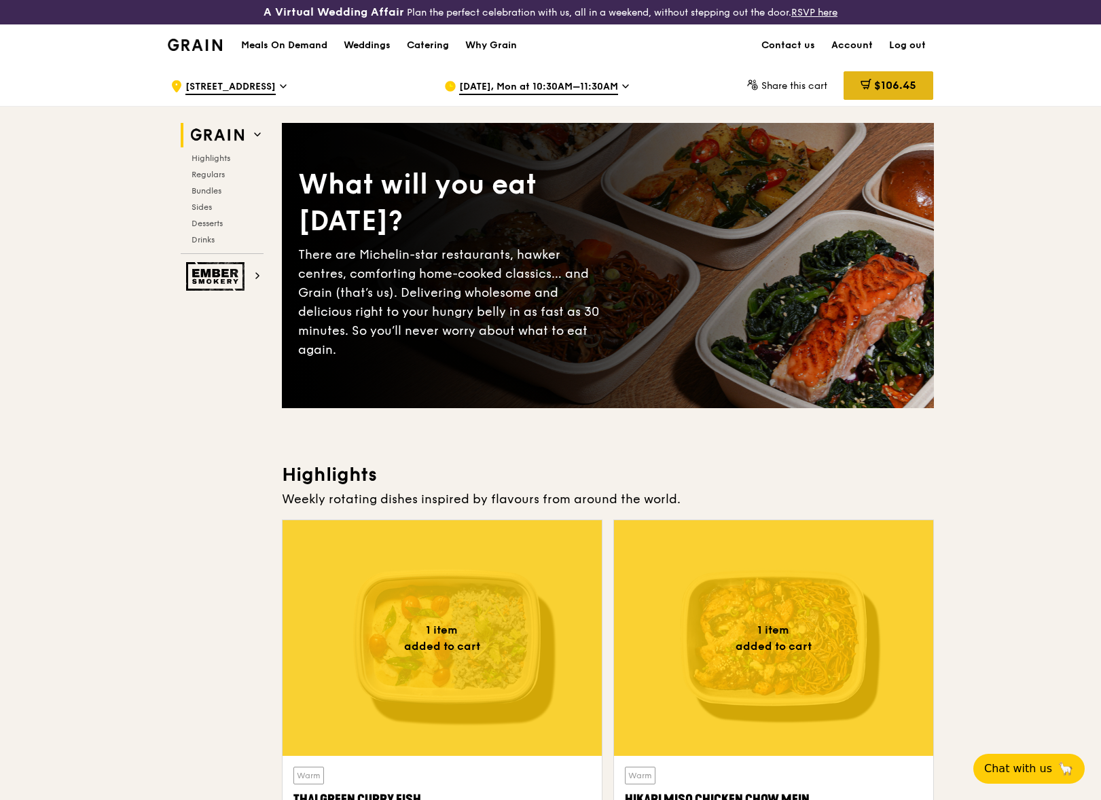
click at [878, 82] on span "$106.45" at bounding box center [895, 85] width 42 height 13
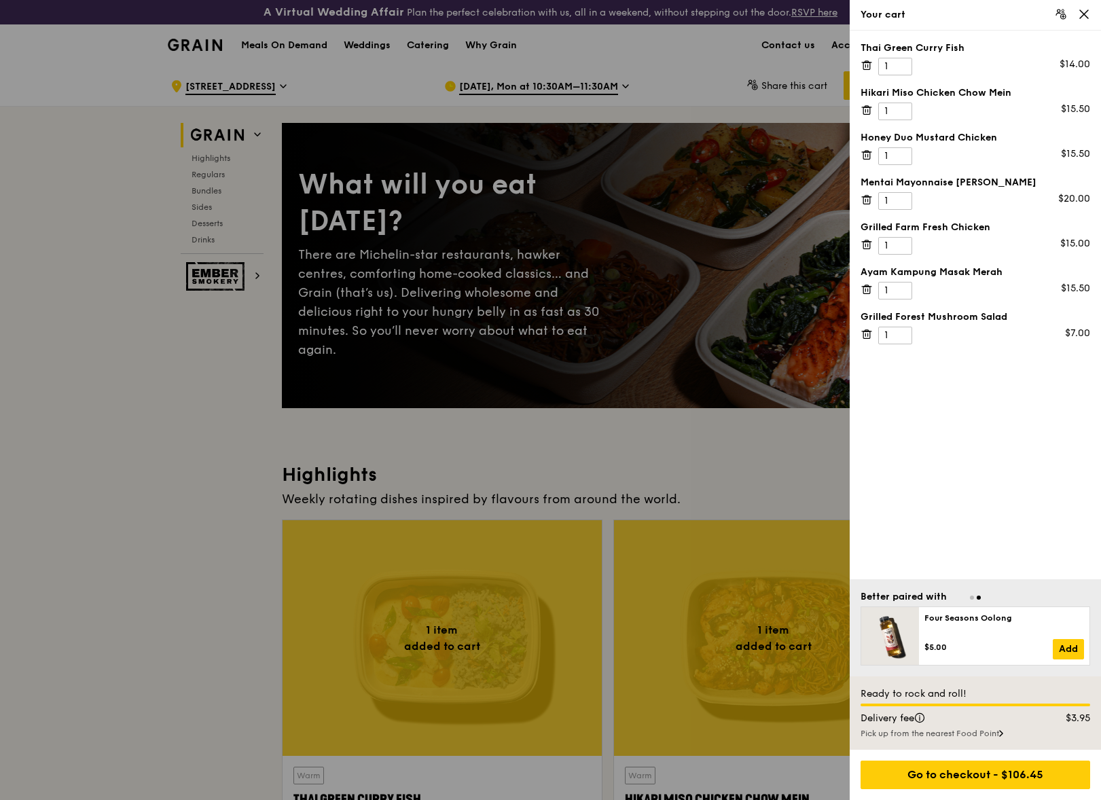
click at [972, 596] on span "Go to slide 1" at bounding box center [972, 598] width 4 height 4
click at [1069, 648] on link "Add" at bounding box center [1067, 649] width 31 height 20
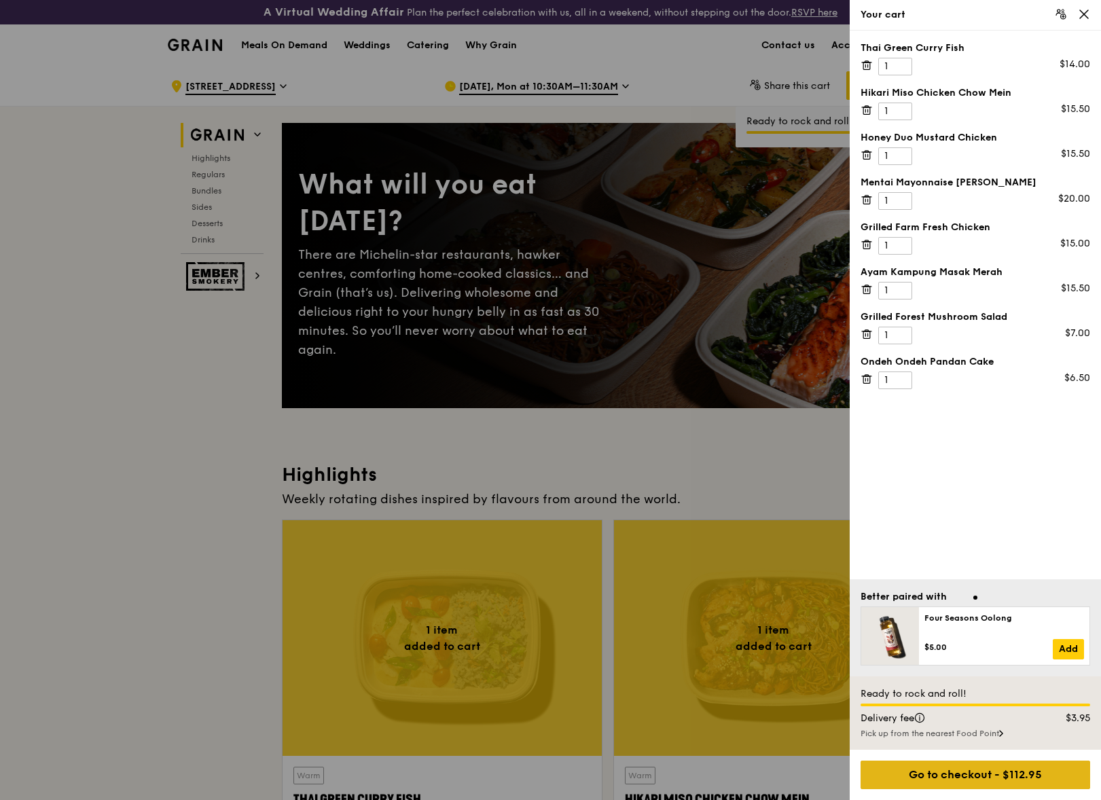
click at [1005, 788] on div "Go to checkout - $112.95" at bounding box center [975, 775] width 230 height 29
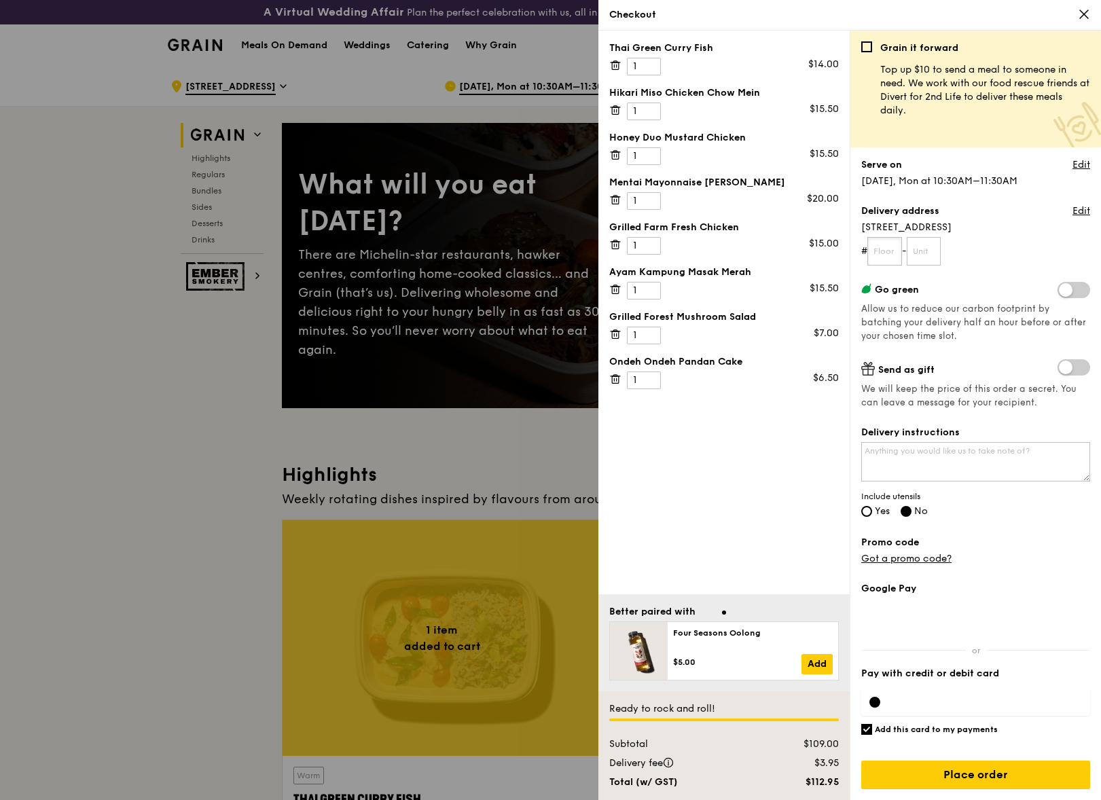
click at [894, 249] on input "text" at bounding box center [884, 251] width 35 height 29
type input "465"
click at [887, 256] on input "465" at bounding box center [884, 251] width 35 height 29
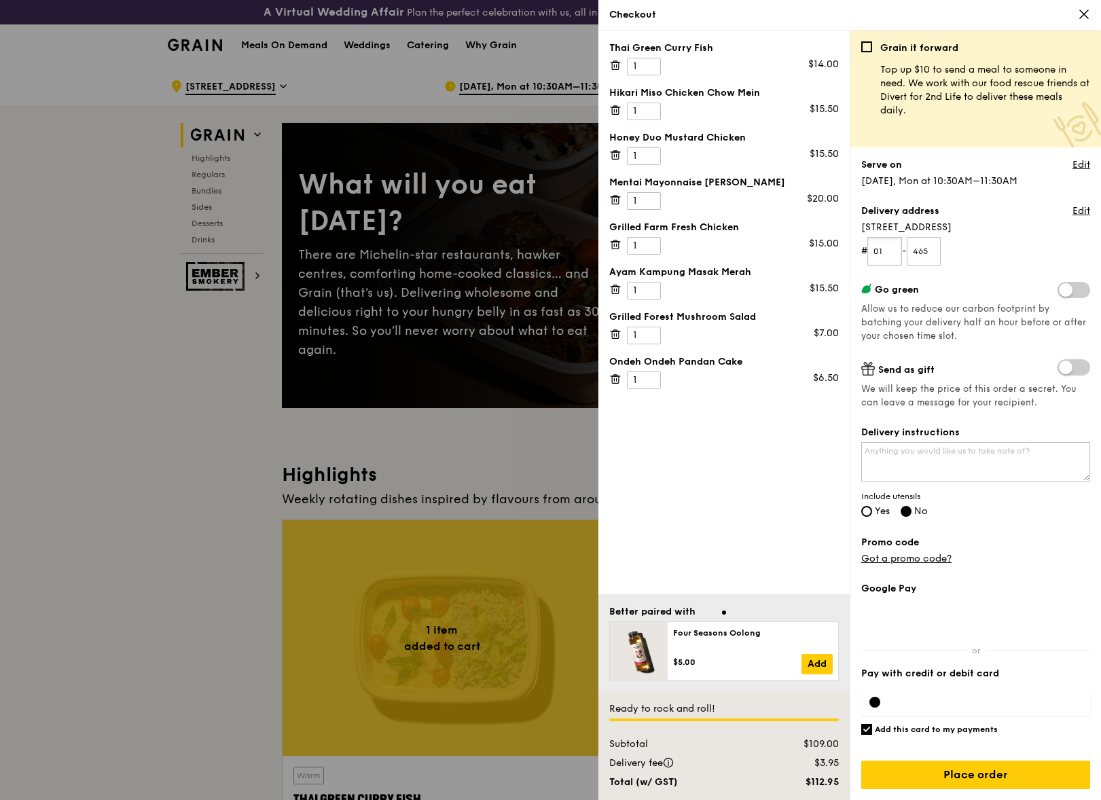
type input "01"
click at [944, 461] on textarea "Delivery instructions" at bounding box center [975, 461] width 229 height 39
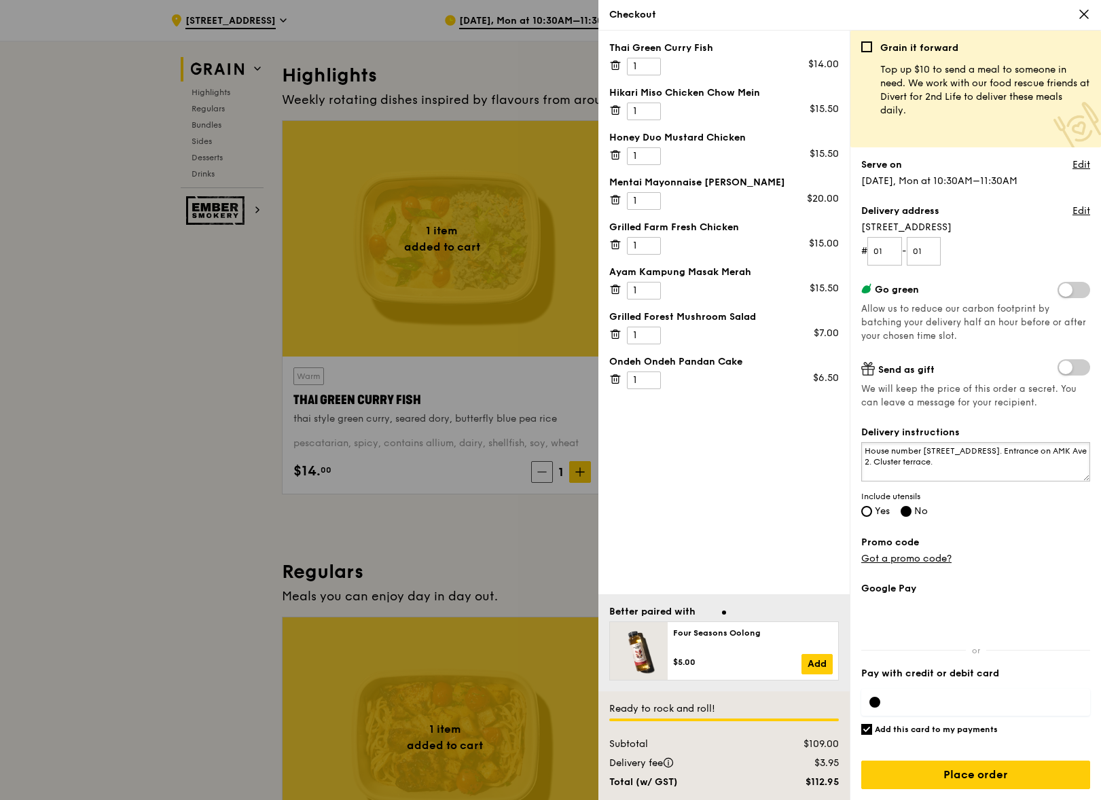
scroll to position [511, 0]
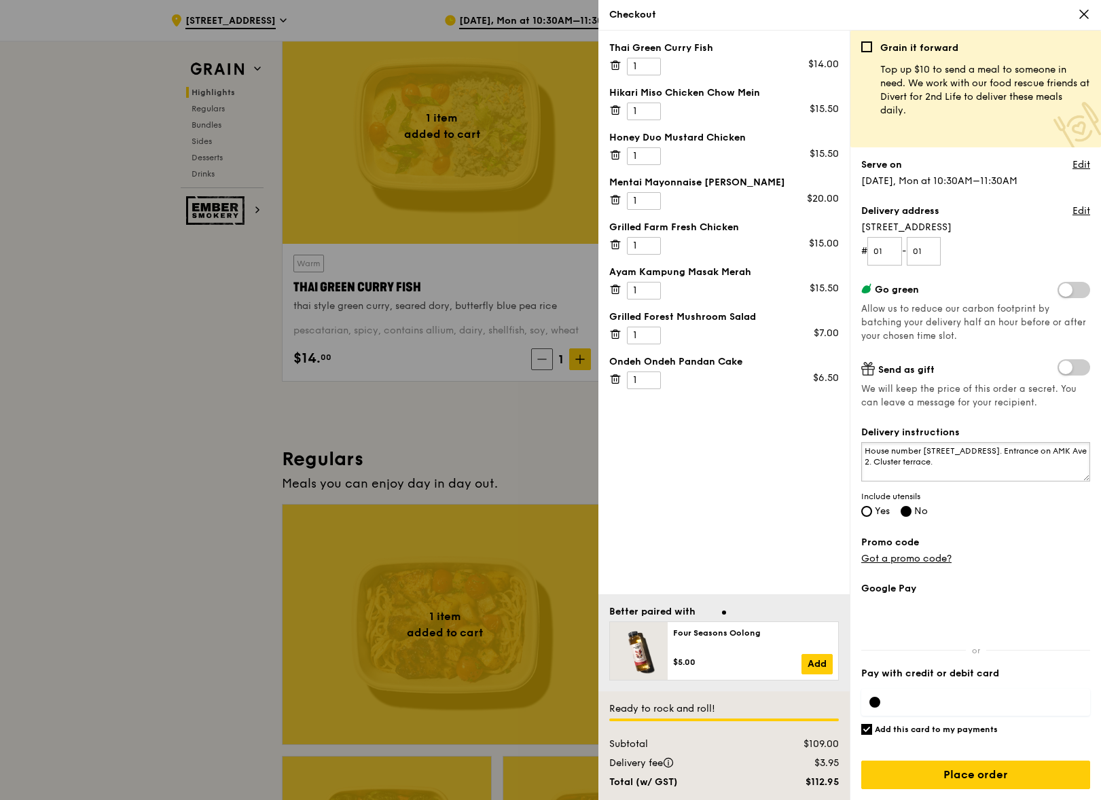
type textarea "House number [STREET_ADDRESS]. Entrance on AMK Ave 2. Cluster terrace."
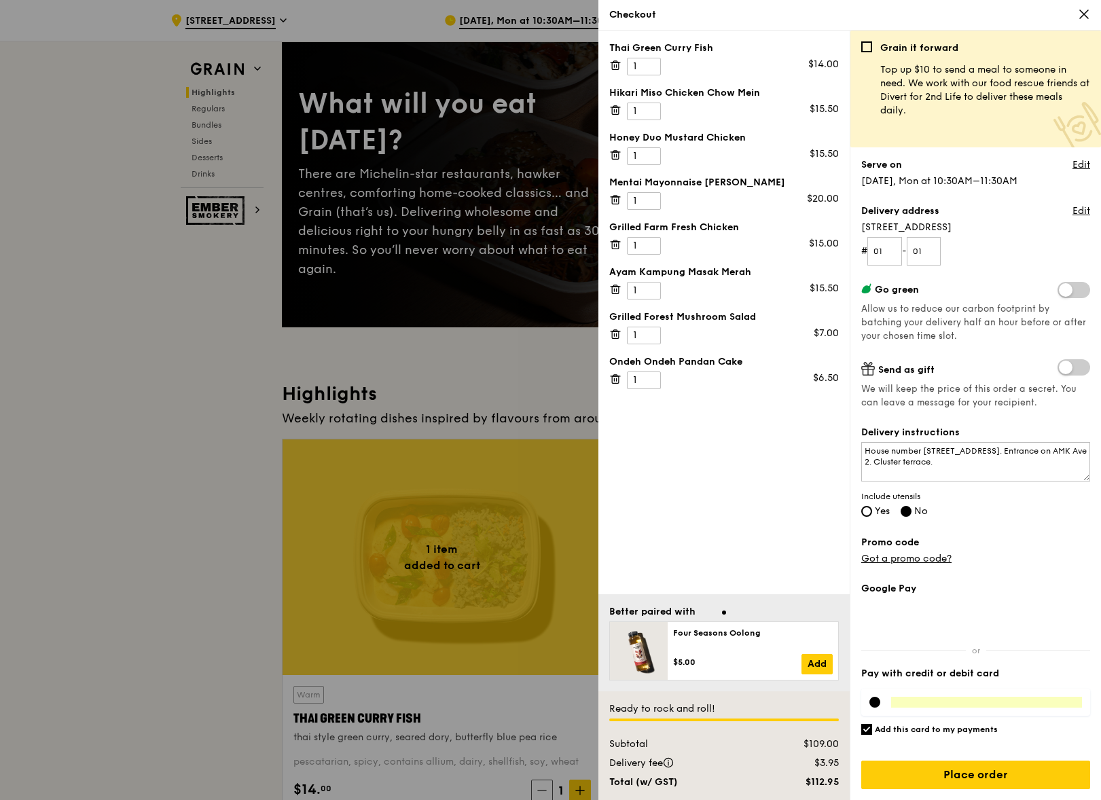
scroll to position [75, 0]
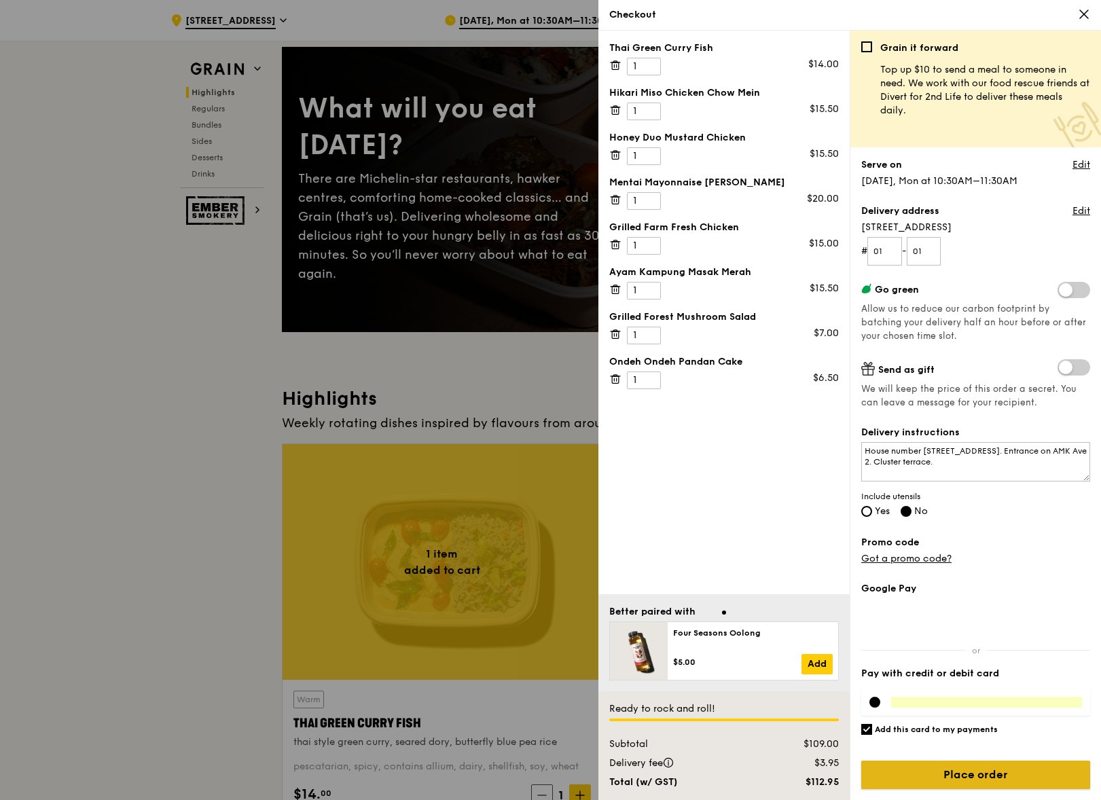
click at [1040, 775] on input "Place order" at bounding box center [975, 775] width 229 height 29
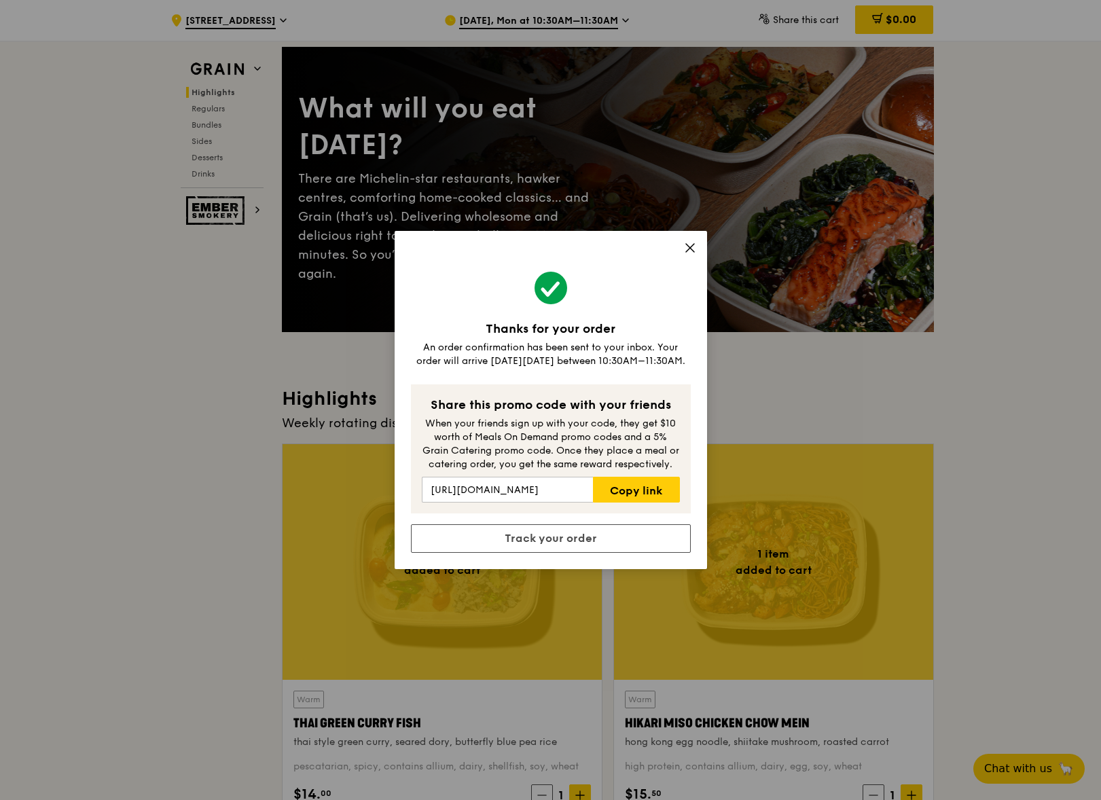
click at [689, 248] on icon at bounding box center [690, 248] width 8 height 8
